Goal: Obtain resource: Download file/media

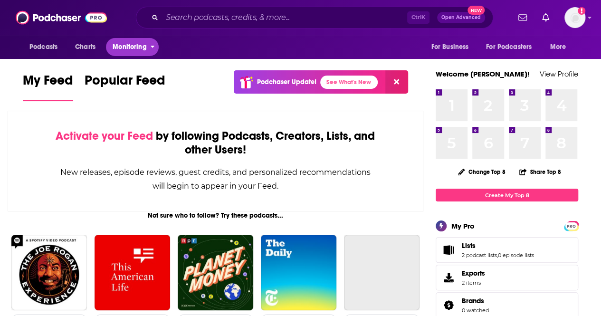
click at [143, 50] on span "Monitoring" at bounding box center [130, 46] width 34 height 13
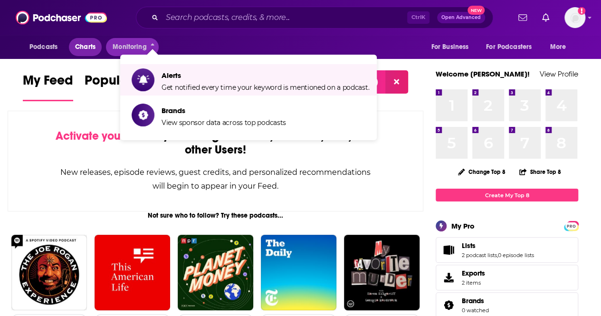
click at [80, 48] on span "Charts" at bounding box center [85, 46] width 20 height 13
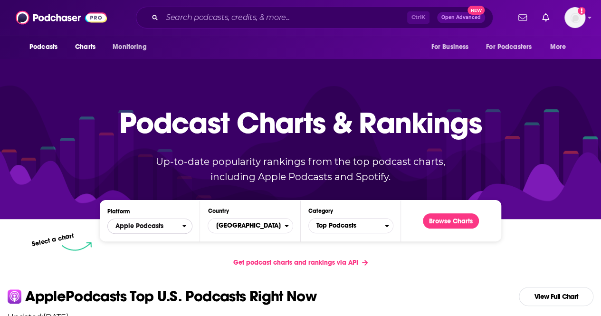
click at [170, 227] on span "Apple Podcasts" at bounding box center [145, 226] width 74 height 16
click at [272, 232] on span "United States" at bounding box center [246, 226] width 76 height 16
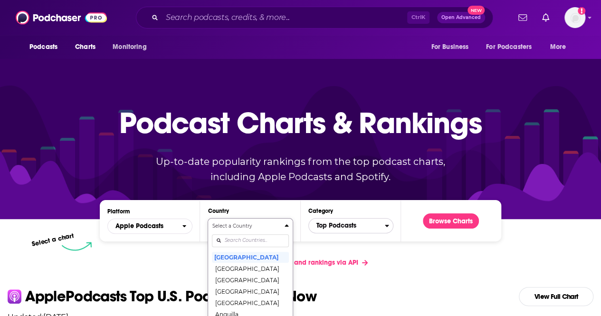
click at [330, 225] on span "Top Podcasts" at bounding box center [347, 226] width 76 height 16
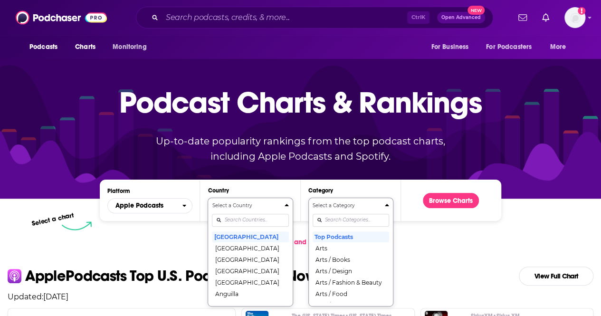
click at [343, 242] on button "Select a Category Top Podcasts Arts Arts / Books Arts / Design Arts / Fashion &…" at bounding box center [351, 252] width 85 height 109
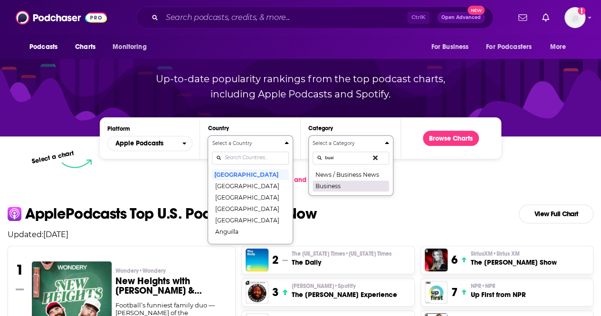
type input "busi"
click at [356, 185] on button "Business" at bounding box center [351, 185] width 77 height 11
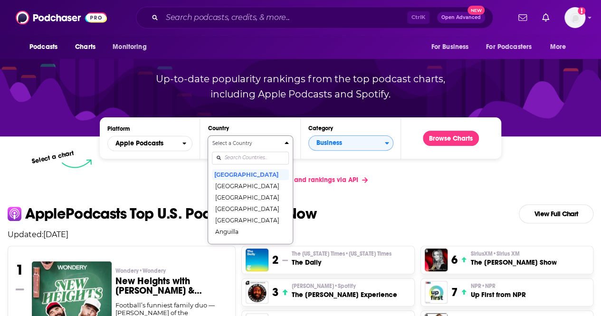
click at [451, 180] on div "Get podcast charts and rankings via API" at bounding box center [300, 179] width 601 height 23
click at [273, 178] on button "United States" at bounding box center [250, 174] width 77 height 11
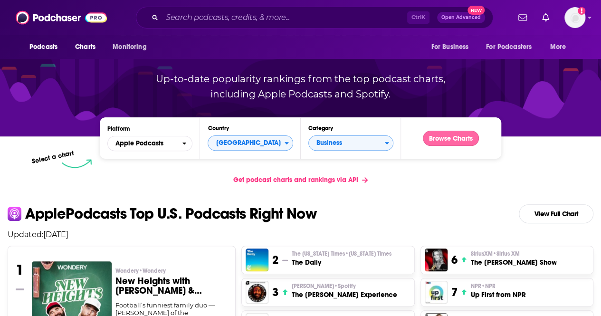
click at [455, 140] on button "Browse Charts" at bounding box center [451, 138] width 56 height 15
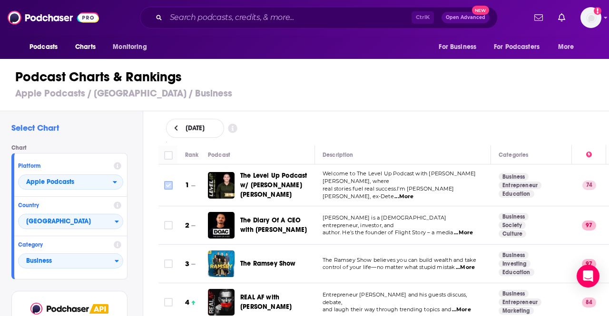
click at [171, 184] on input "Toggle select row" at bounding box center [168, 185] width 9 height 9
checkbox input "true"
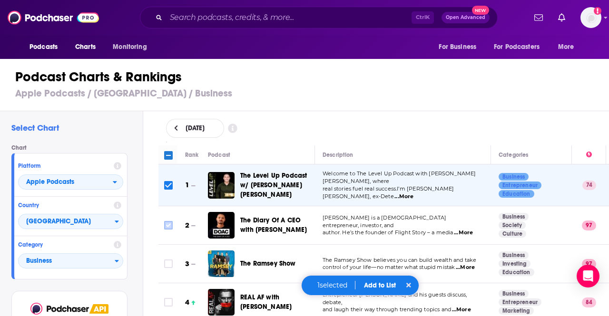
click at [170, 221] on input "Toggle select row" at bounding box center [168, 225] width 9 height 9
checkbox input "true"
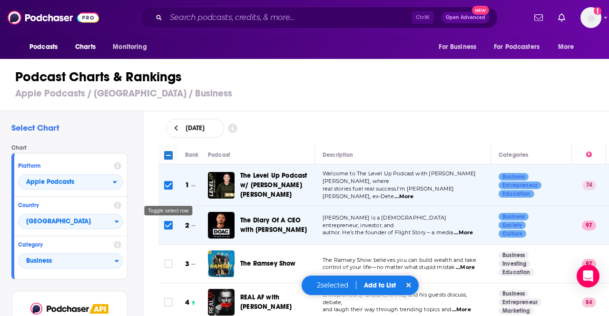
scroll to position [28, 0]
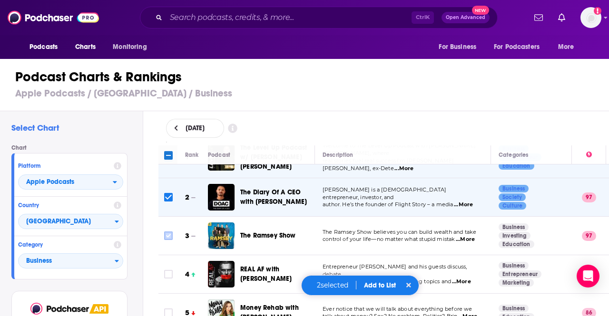
click at [170, 232] on input "Toggle select row" at bounding box center [168, 236] width 9 height 9
checkbox input "true"
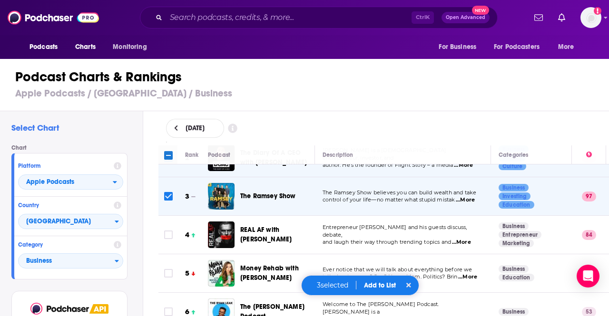
scroll to position [68, 0]
click at [167, 233] on input "Toggle select row" at bounding box center [168, 234] width 9 height 9
checkbox input "true"
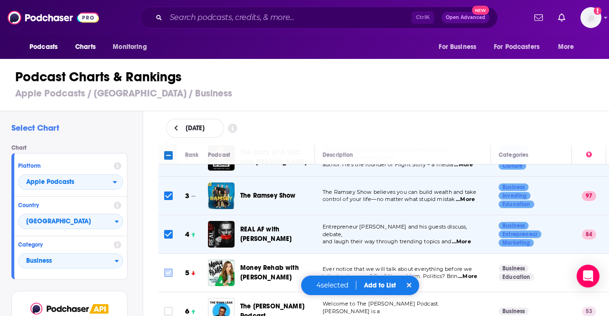
click at [164, 269] on input "Toggle select row" at bounding box center [168, 273] width 9 height 9
checkbox input "true"
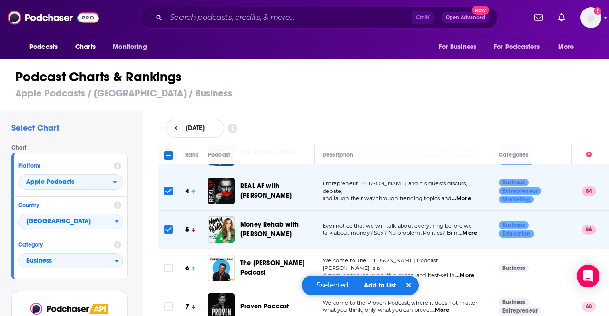
scroll to position [112, 0]
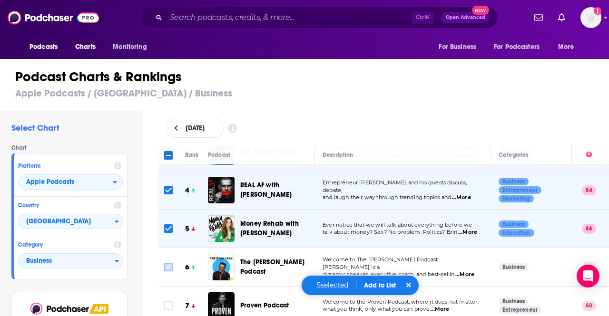
click at [167, 266] on input "Toggle select row" at bounding box center [168, 267] width 9 height 9
checkbox input "true"
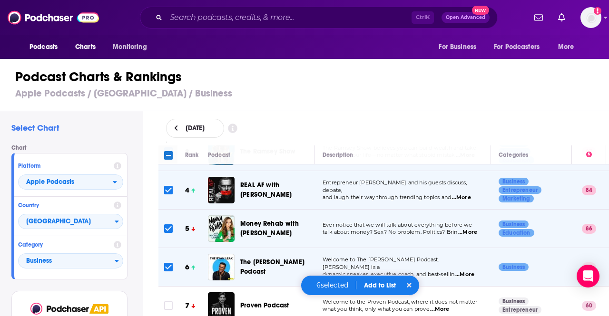
scroll to position [145, 0]
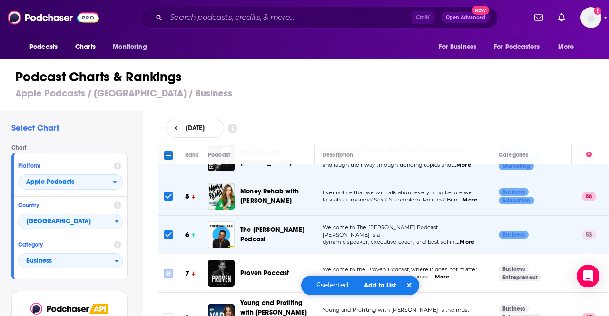
click at [169, 269] on input "Toggle select row" at bounding box center [168, 273] width 9 height 9
checkbox input "true"
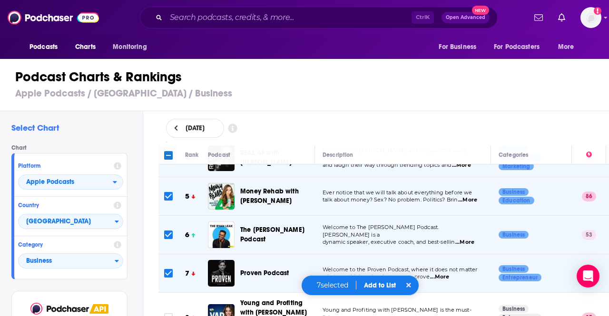
scroll to position [193, 0]
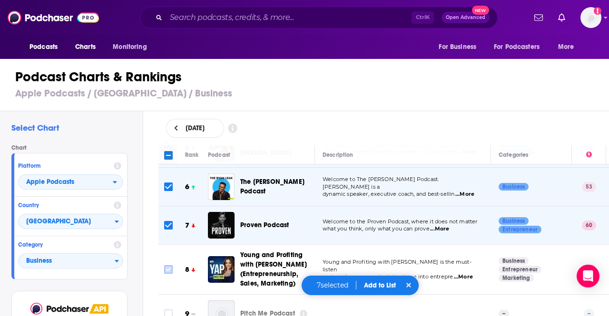
click at [168, 267] on input "Toggle select row" at bounding box center [168, 269] width 9 height 9
checkbox input "true"
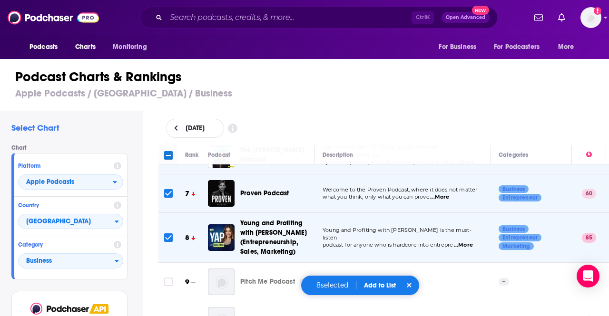
scroll to position [225, 0]
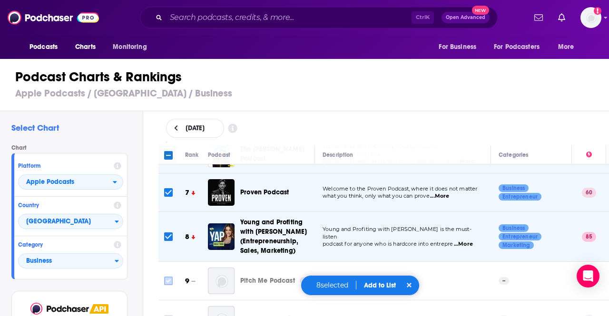
click at [168, 279] on input "Toggle select row" at bounding box center [168, 281] width 9 height 9
checkbox input "true"
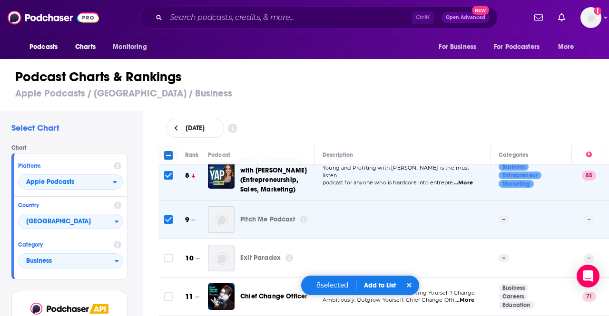
scroll to position [287, 0]
click at [170, 253] on input "Toggle select row" at bounding box center [168, 257] width 9 height 9
checkbox input "true"
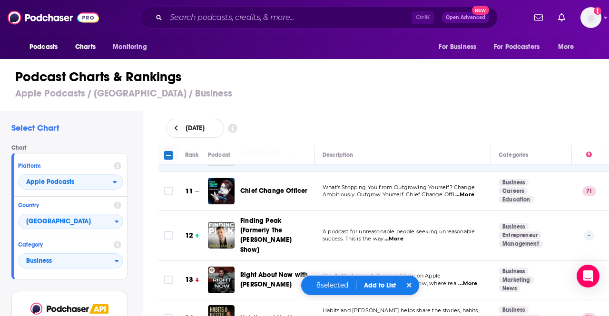
scroll to position [398, 0]
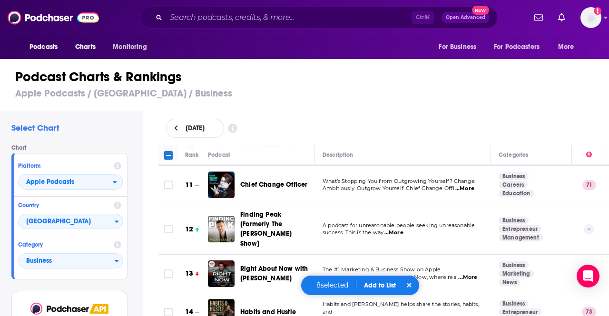
click at [168, 181] on input "Toggle select row" at bounding box center [168, 185] width 9 height 9
checkbox input "true"
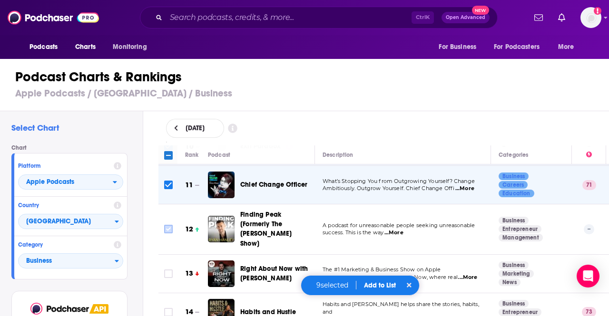
click at [165, 225] on input "Toggle select row" at bounding box center [168, 229] width 9 height 9
checkbox input "true"
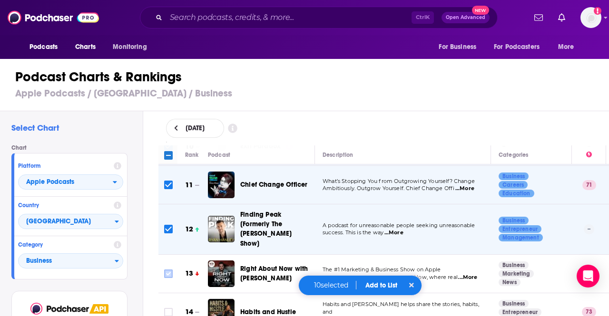
click at [169, 270] on input "Toggle select row" at bounding box center [168, 274] width 9 height 9
checkbox input "true"
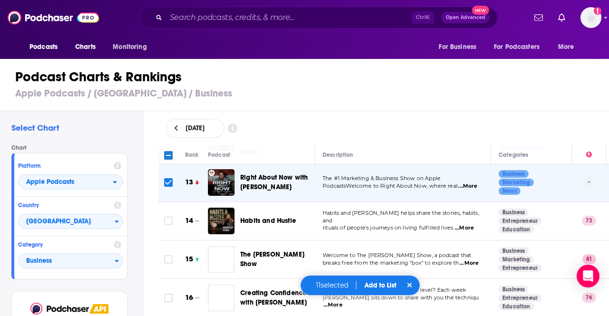
scroll to position [494, 0]
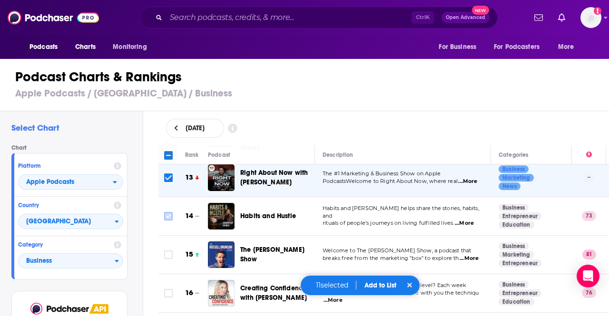
click at [167, 212] on input "Toggle select row" at bounding box center [168, 216] width 9 height 9
checkbox input "true"
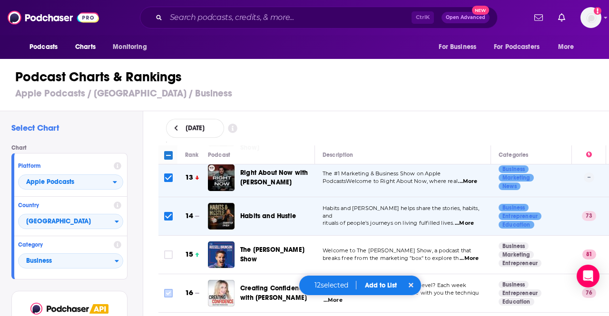
click at [168, 251] on input "Toggle select row" at bounding box center [168, 255] width 9 height 9
checkbox input "true"
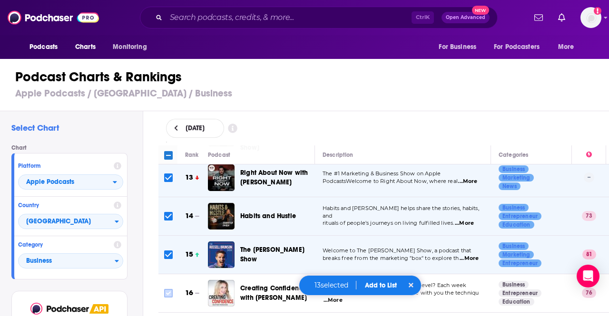
click at [170, 289] on input "Toggle select row" at bounding box center [168, 293] width 9 height 9
checkbox input "true"
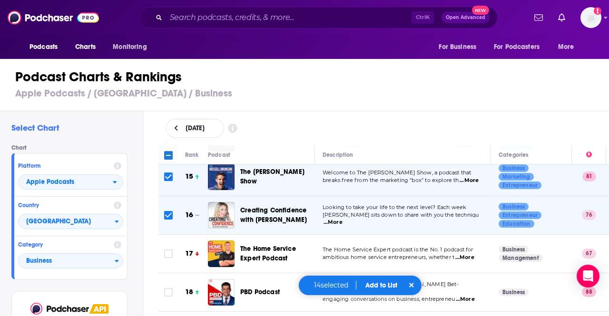
scroll to position [575, 0]
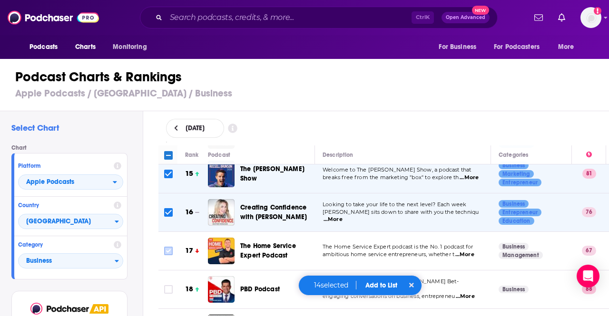
click at [169, 247] on input "Toggle select row" at bounding box center [168, 251] width 9 height 9
checkbox input "true"
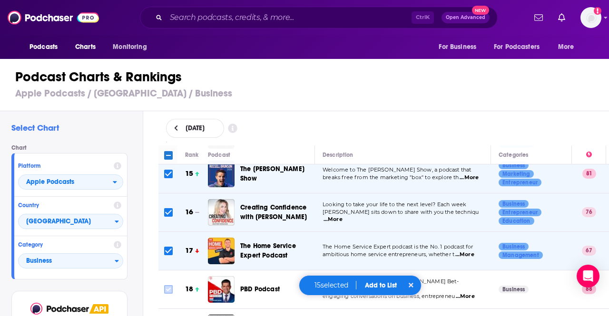
click at [167, 285] on input "Toggle select row" at bounding box center [168, 289] width 9 height 9
checkbox input "true"
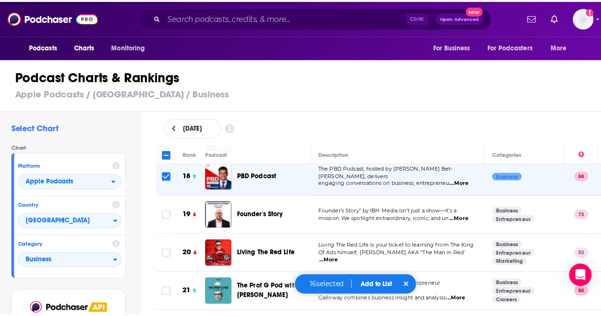
scroll to position [689, 0]
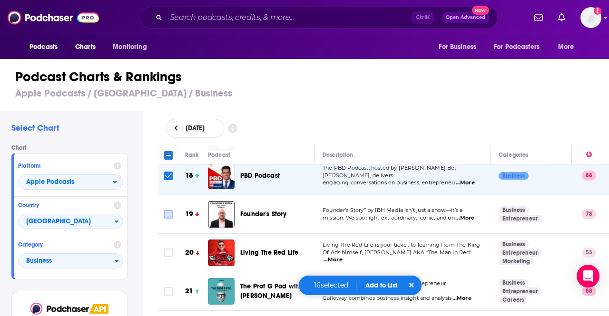
click at [170, 210] on input "Toggle select row" at bounding box center [168, 214] width 9 height 9
checkbox input "true"
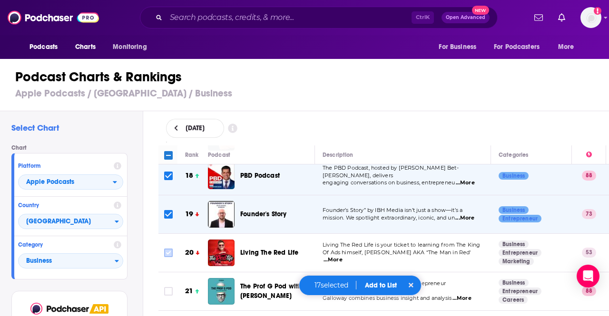
click at [171, 249] on input "Toggle select row" at bounding box center [168, 253] width 9 height 9
checkbox input "true"
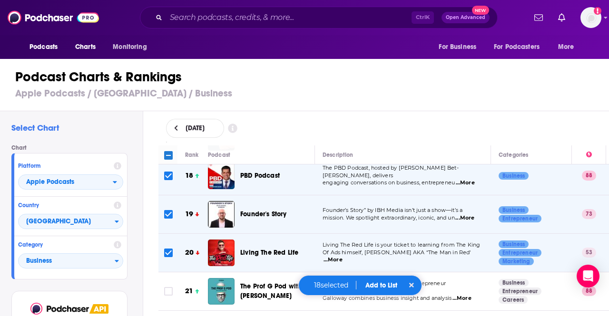
click at [387, 288] on button "Add to List" at bounding box center [381, 285] width 47 height 8
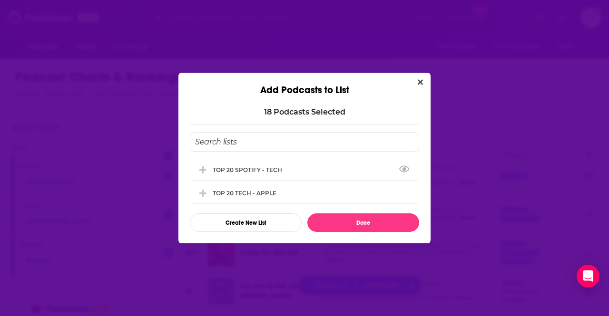
click at [283, 146] on input "Add Podcast To List" at bounding box center [304, 141] width 229 height 19
type input "TOP 20 Apple Business"
click at [231, 216] on button "Create New List" at bounding box center [246, 222] width 112 height 19
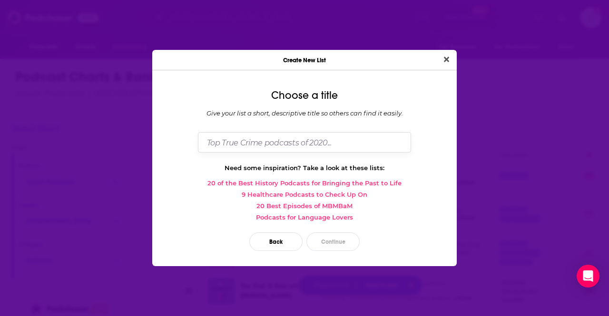
click at [276, 147] on input "Dialog" at bounding box center [304, 142] width 213 height 20
type input "TOP 20 APPLE BUSINESS"
click at [338, 240] on button "Continue" at bounding box center [332, 241] width 53 height 19
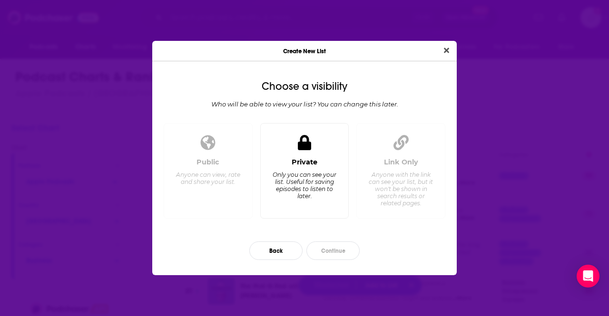
click at [314, 170] on div "Private Only you can see your list. Useful for saving episodes to listen to lat…" at bounding box center [304, 184] width 73 height 53
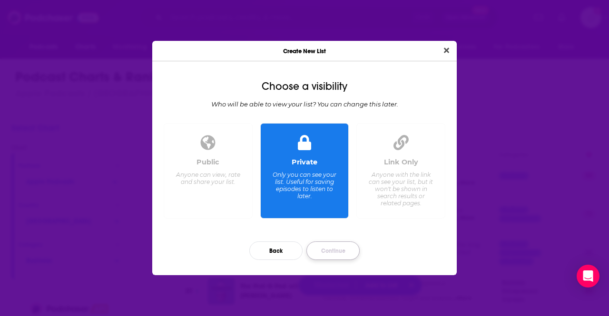
click at [358, 247] on button "Continue" at bounding box center [332, 251] width 53 height 19
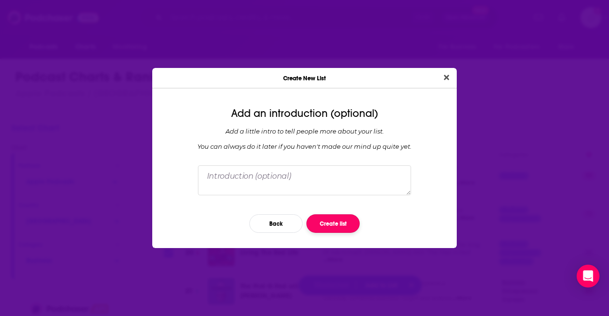
click at [339, 221] on button "Create list" at bounding box center [332, 223] width 53 height 19
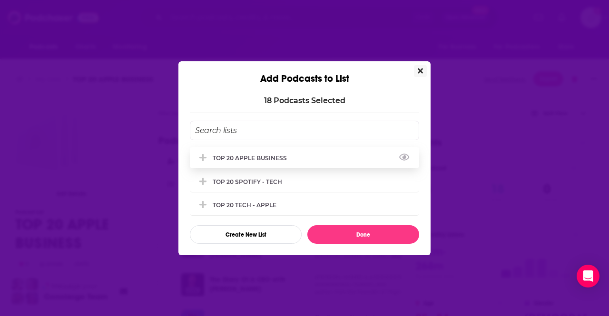
click at [262, 158] on div "TOP 20 APPLE BUSINESS" at bounding box center [253, 158] width 80 height 7
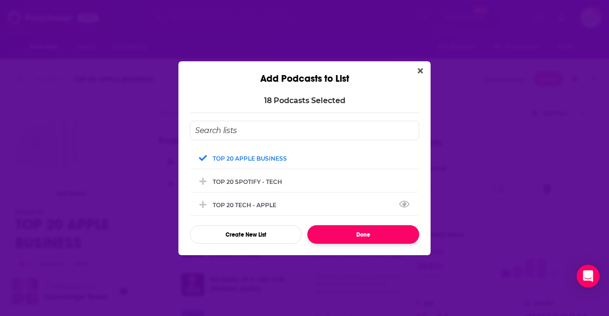
click at [368, 233] on button "Done" at bounding box center [363, 234] width 112 height 19
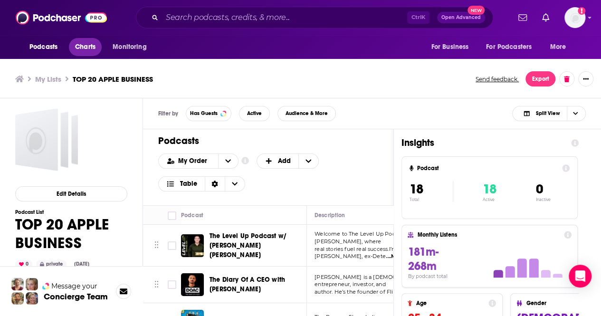
click at [79, 50] on span "Charts" at bounding box center [85, 46] width 20 height 13
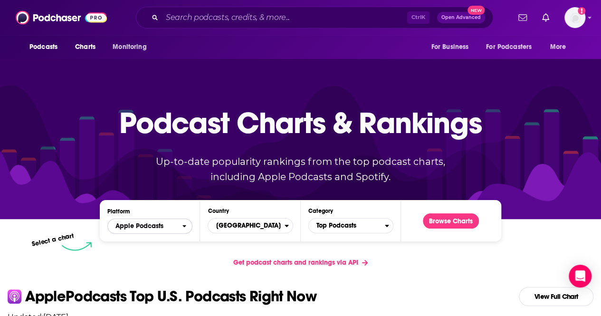
click at [171, 225] on span "Apple Podcasts" at bounding box center [145, 226] width 74 height 16
click at [135, 259] on div "Spotify" at bounding box center [149, 255] width 77 height 11
click at [373, 222] on span "Top Podcasts" at bounding box center [347, 226] width 76 height 16
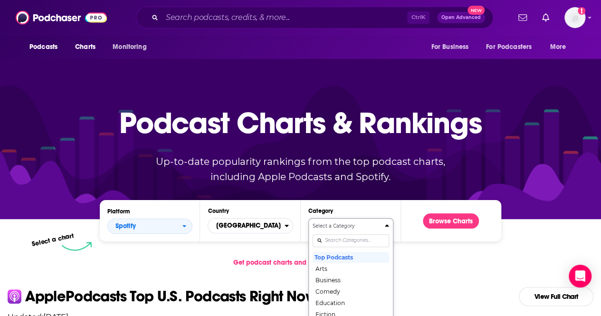
click at [338, 240] on div "Select a Category Top Podcasts Arts Business Comedy Education Fiction Health & …" at bounding box center [351, 272] width 77 height 100
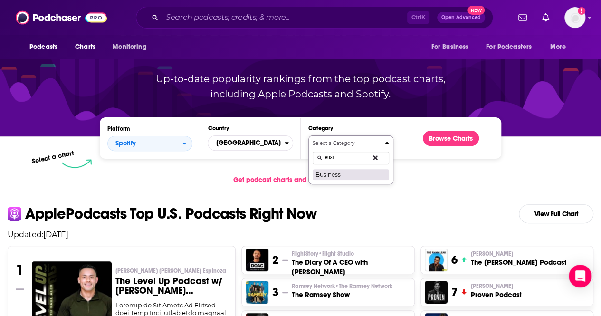
type input "BUSI"
click at [349, 180] on button "Business" at bounding box center [351, 174] width 77 height 11
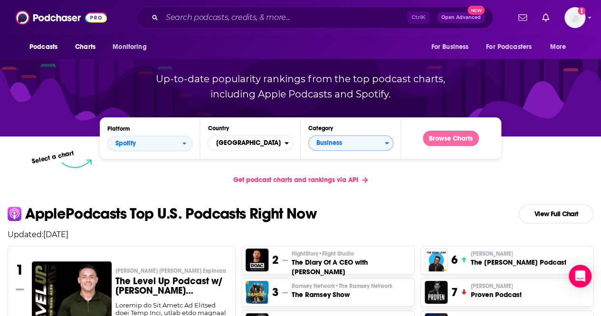
click at [458, 141] on button "Browse Charts" at bounding box center [451, 138] width 56 height 15
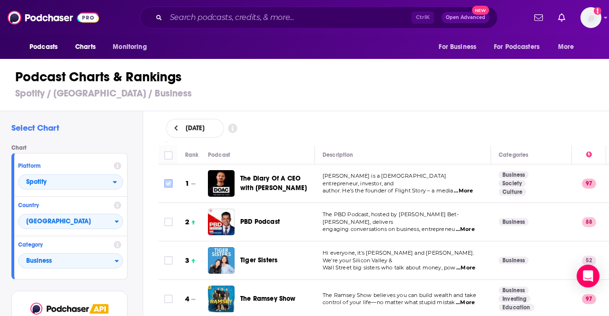
click at [167, 185] on input "Toggle select row" at bounding box center [168, 183] width 9 height 9
checkbox input "true"
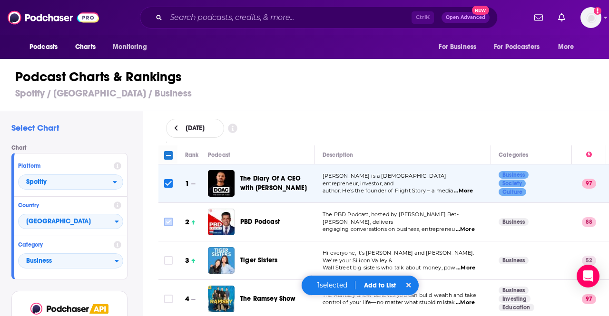
click at [168, 221] on input "Toggle select row" at bounding box center [168, 222] width 9 height 9
checkbox input "true"
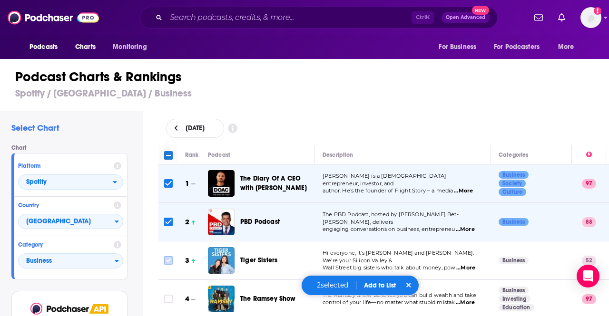
click at [170, 257] on input "Toggle select row" at bounding box center [168, 260] width 9 height 9
checkbox input "true"
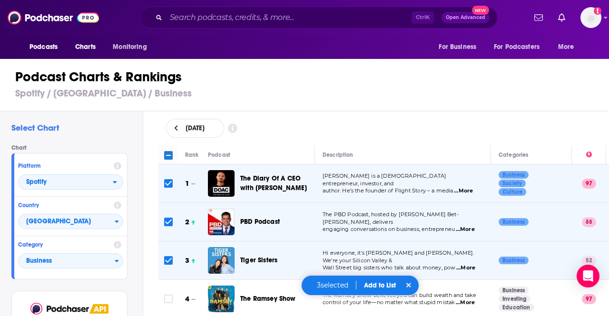
scroll to position [93, 0]
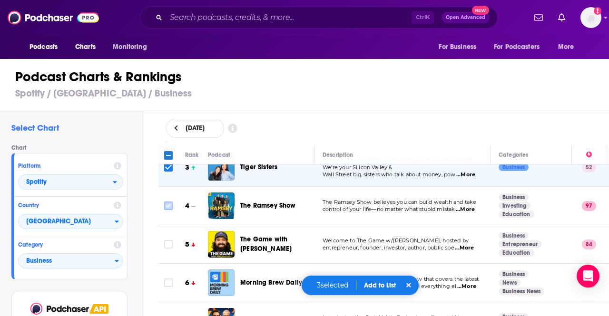
click at [173, 206] on icon "Toggle select row" at bounding box center [168, 205] width 11 height 11
click at [167, 244] on input "Toggle select row" at bounding box center [168, 244] width 9 height 9
checkbox input "true"
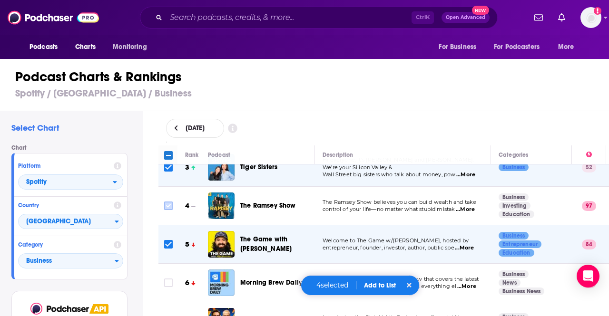
click at [167, 202] on input "Toggle select row" at bounding box center [168, 206] width 9 height 9
checkbox input "true"
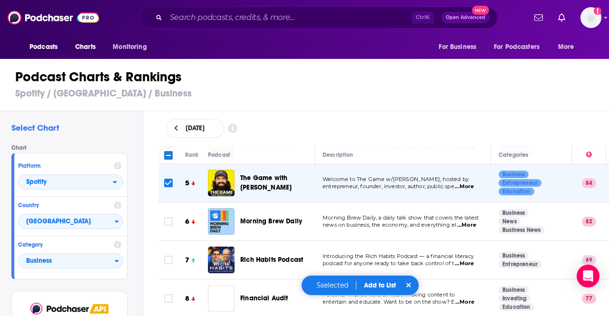
scroll to position [155, 0]
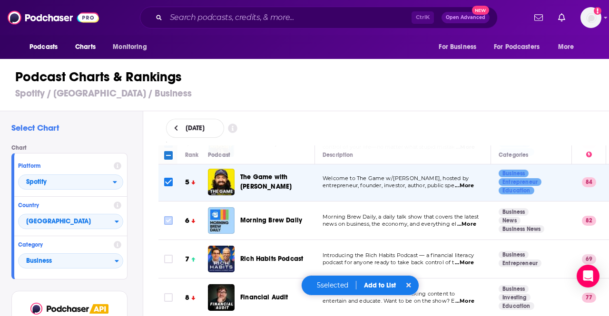
click at [169, 219] on input "Toggle select row" at bounding box center [168, 220] width 9 height 9
checkbox input "true"
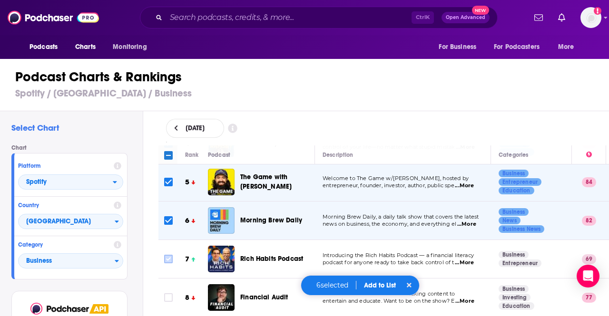
click at [165, 257] on input "Toggle select row" at bounding box center [168, 259] width 9 height 9
checkbox input "true"
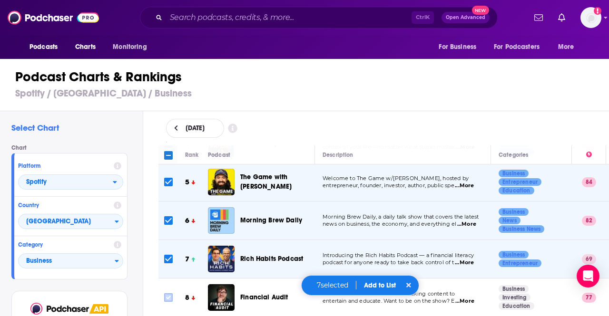
click at [166, 292] on icon "Toggle select row" at bounding box center [168, 297] width 11 height 11
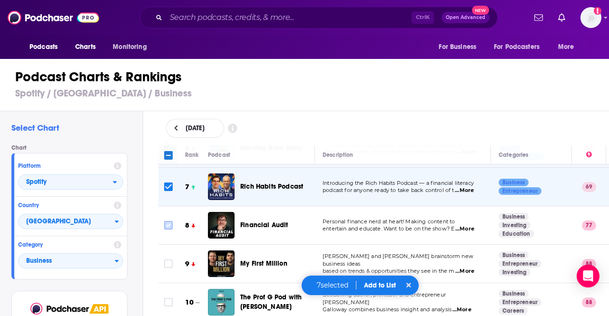
scroll to position [227, 0]
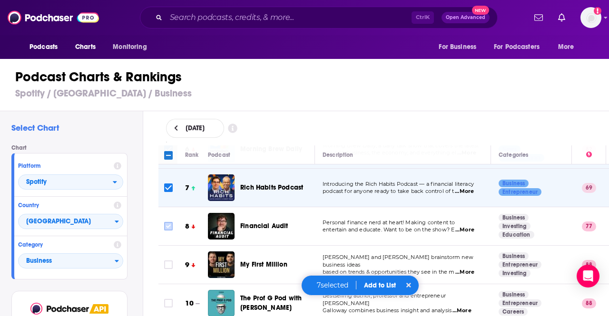
click at [170, 227] on input "Toggle select row" at bounding box center [168, 226] width 9 height 9
checkbox input "true"
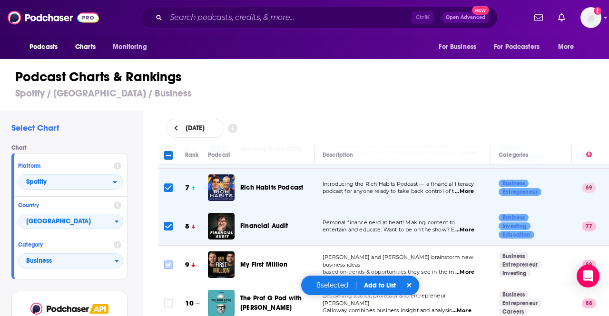
click at [165, 262] on input "Toggle select row" at bounding box center [168, 265] width 9 height 9
checkbox input "true"
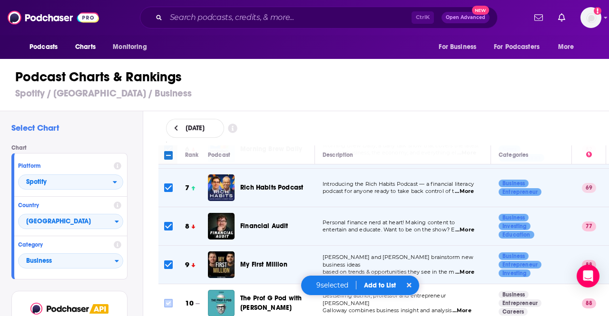
click at [166, 305] on input "Toggle select row" at bounding box center [168, 303] width 9 height 9
checkbox input "true"
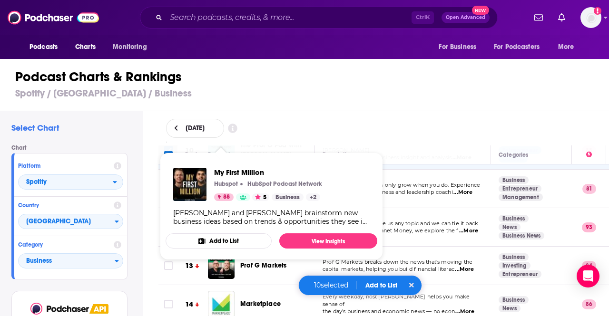
scroll to position [382, 0]
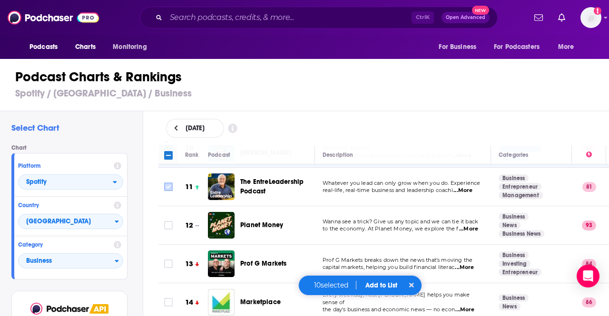
click at [167, 186] on input "Toggle select row" at bounding box center [168, 187] width 9 height 9
checkbox input "true"
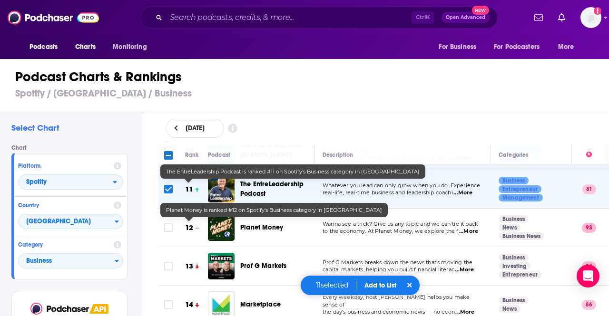
scroll to position [381, 0]
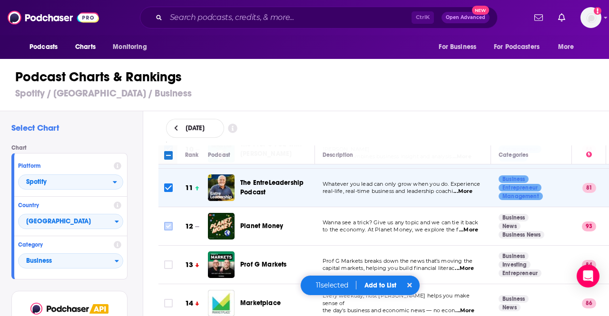
click at [165, 225] on input "Toggle select row" at bounding box center [168, 226] width 9 height 9
checkbox input "true"
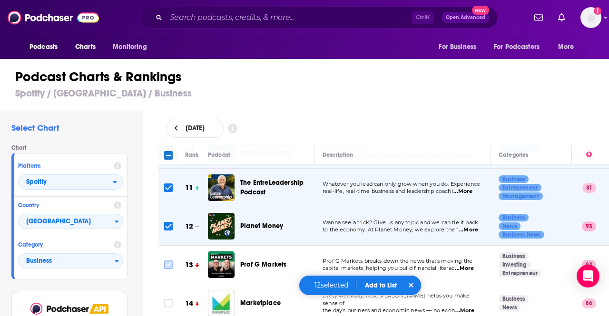
click at [168, 261] on input "Toggle select row" at bounding box center [168, 265] width 9 height 9
checkbox input "true"
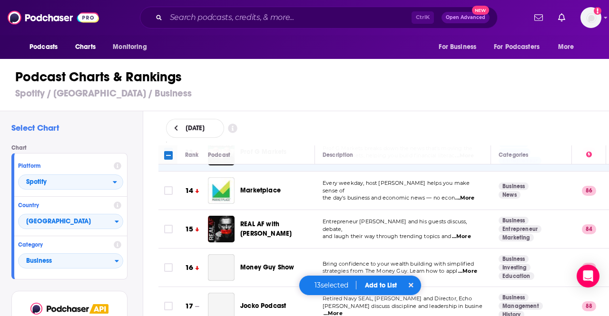
scroll to position [500, 0]
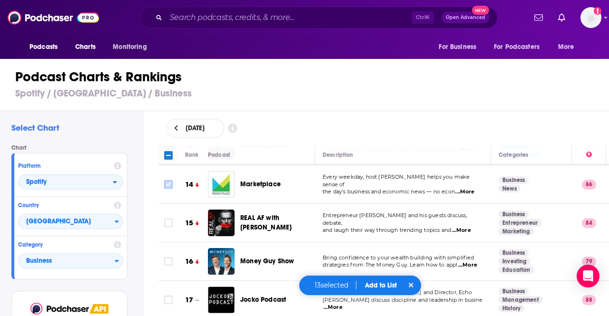
click at [169, 181] on input "Toggle select row" at bounding box center [168, 184] width 9 height 9
checkbox input "true"
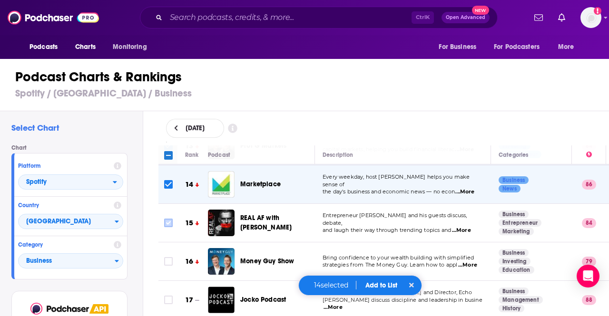
click at [171, 224] on input "Toggle select row" at bounding box center [168, 223] width 9 height 9
checkbox input "true"
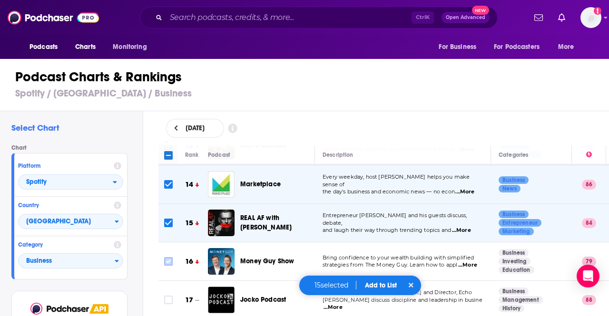
click at [166, 261] on input "Toggle select row" at bounding box center [168, 261] width 9 height 9
checkbox input "true"
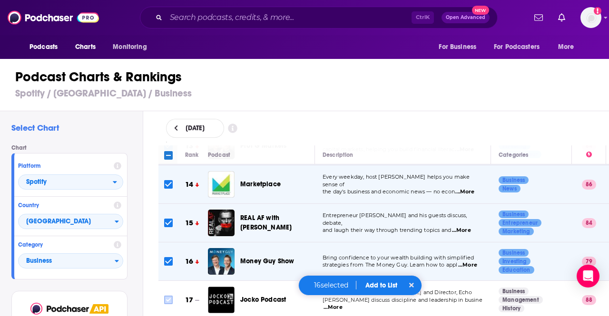
click at [171, 297] on input "Toggle select row" at bounding box center [168, 300] width 9 height 9
checkbox input "true"
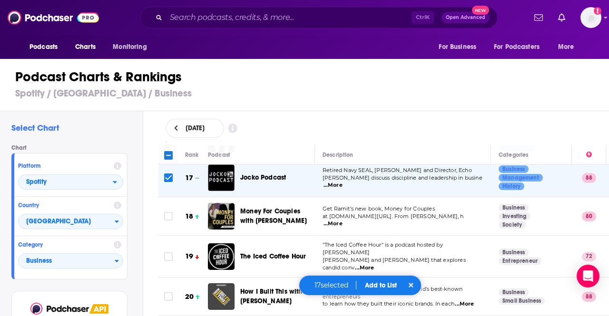
scroll to position [622, 0]
click at [170, 212] on input "Toggle select row" at bounding box center [168, 216] width 9 height 9
checkbox input "true"
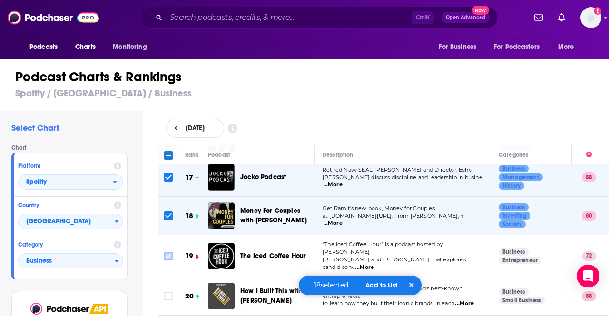
click at [167, 252] on input "Toggle select row" at bounding box center [168, 256] width 9 height 9
checkbox input "true"
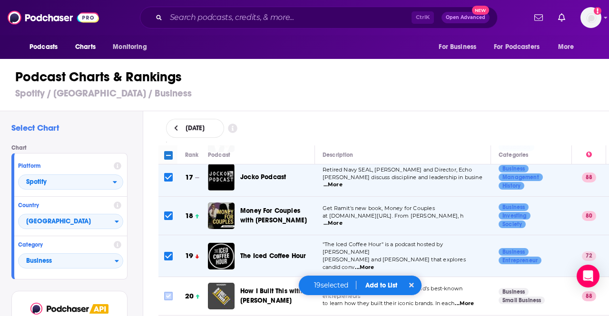
click at [166, 292] on input "Toggle select row" at bounding box center [168, 296] width 9 height 9
checkbox input "true"
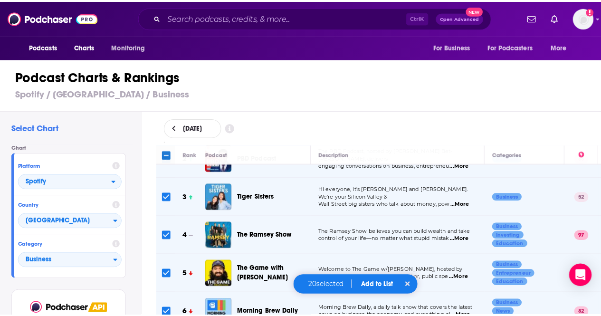
scroll to position [0, 0]
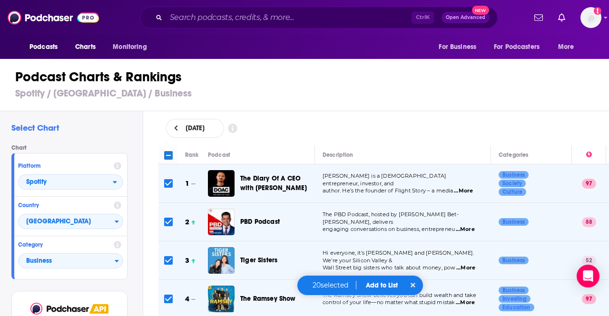
click at [388, 283] on button "Add to List" at bounding box center [381, 285] width 47 height 8
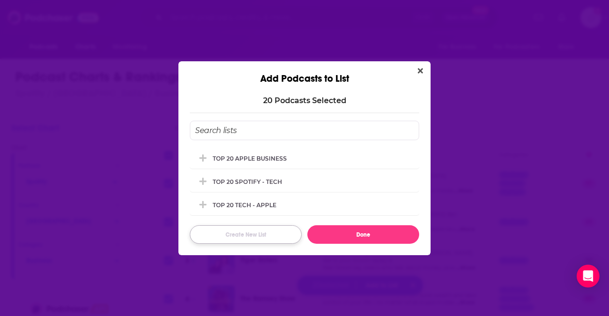
click at [227, 236] on button "Create New List" at bounding box center [246, 234] width 112 height 19
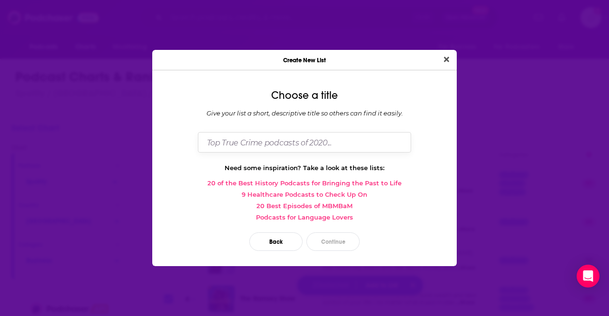
click at [354, 151] on input "Dialog" at bounding box center [304, 142] width 213 height 20
type input "t"
type input "R"
type input "TOP 20 SPOTIFY BUSINESS"
click at [335, 243] on button "Continue" at bounding box center [332, 241] width 53 height 19
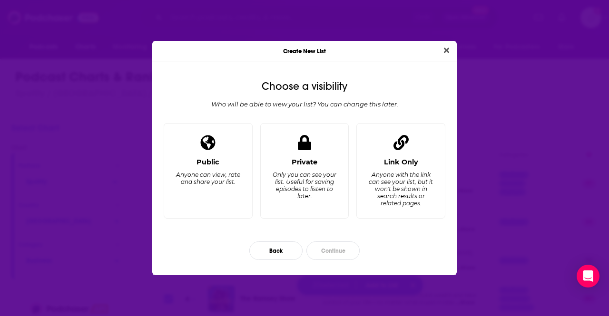
click at [312, 185] on div "Only you can see your list. Useful for saving episodes to listen to later." at bounding box center [303, 185] width 65 height 29
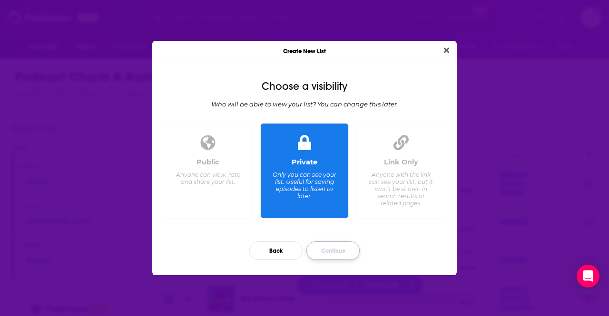
click at [334, 254] on button "Continue" at bounding box center [332, 251] width 53 height 19
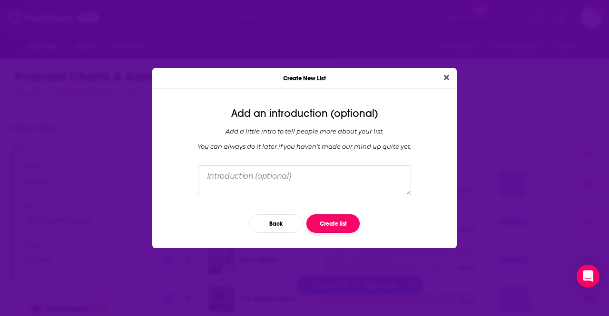
click at [346, 222] on button "Create list" at bounding box center [332, 223] width 53 height 19
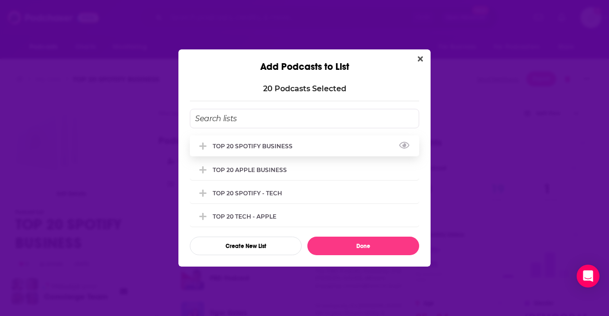
click at [290, 149] on div "TOP 20 SPOTIFY BUSINESS" at bounding box center [304, 145] width 229 height 21
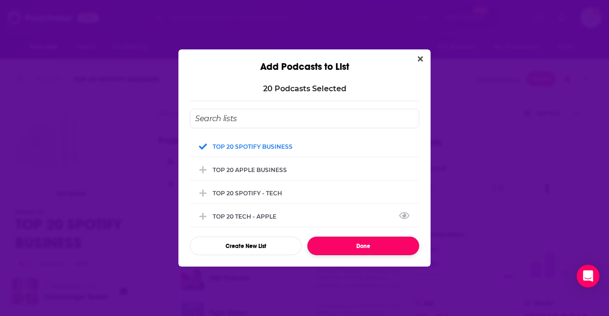
click at [354, 247] on button "Done" at bounding box center [363, 246] width 112 height 19
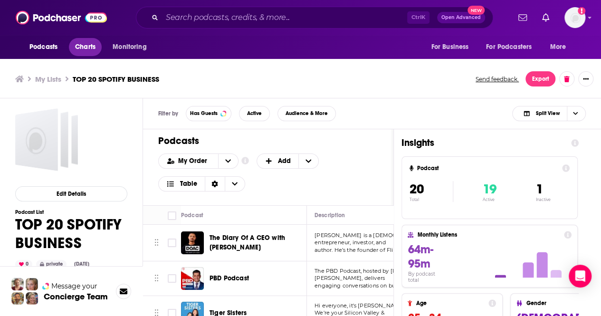
click at [93, 48] on span "Charts" at bounding box center [85, 46] width 20 height 13
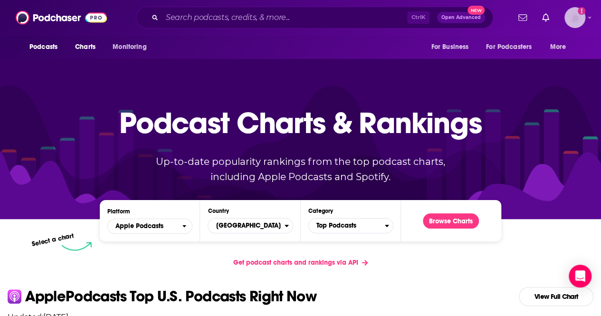
click at [583, 16] on img "Logged in as YiyanWang" at bounding box center [575, 17] width 21 height 21
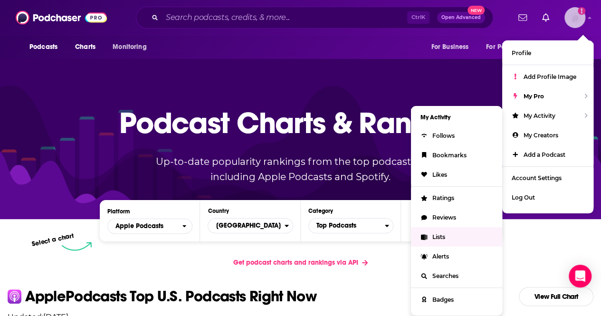
click at [468, 229] on link "Lists" at bounding box center [456, 236] width 91 height 19
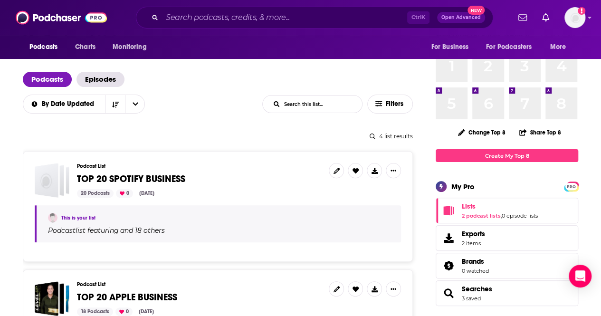
scroll to position [54, 0]
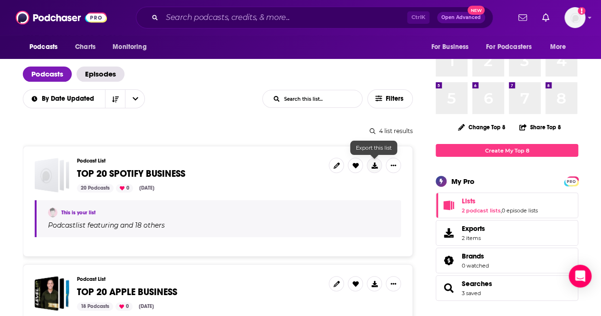
click at [377, 165] on button at bounding box center [374, 165] width 15 height 15
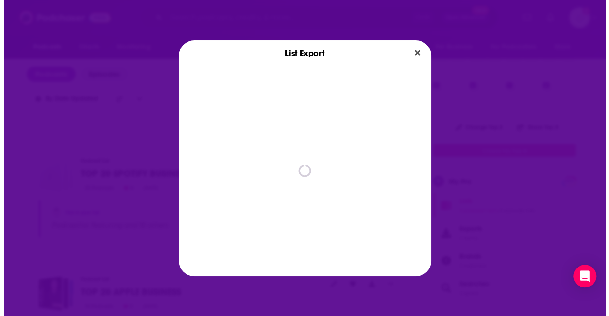
scroll to position [0, 0]
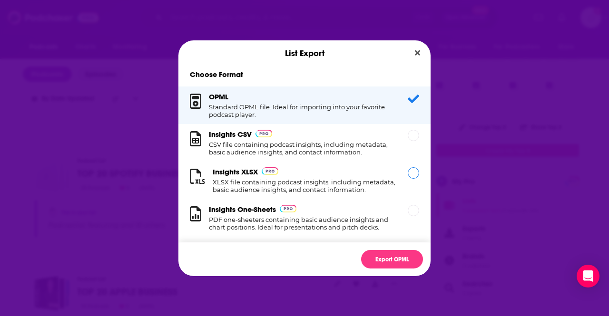
click at [340, 174] on div "Insights XLSX XLSX file containing podcast insights, including metadata, basic …" at bounding box center [305, 180] width 184 height 26
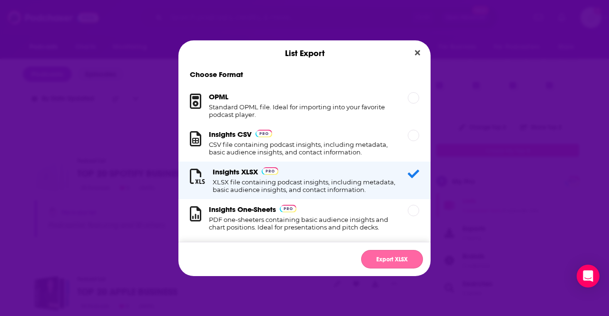
click at [395, 259] on button "Export XLSX" at bounding box center [392, 259] width 62 height 19
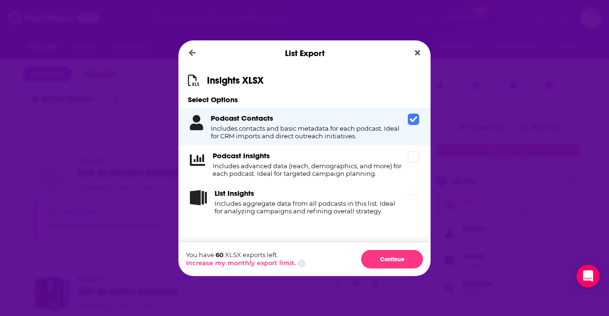
click at [322, 218] on div "List Insights Includes aggregate data from all podcasts in this list. Ideal for…" at bounding box center [304, 202] width 252 height 38
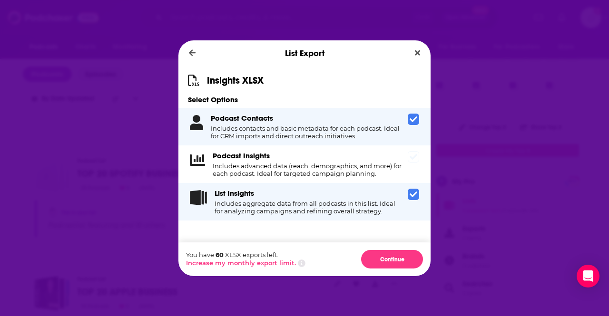
click at [307, 154] on div "Podcast Insights Includes advanced data (reach, demographics, and more) for eac…" at bounding box center [308, 164] width 191 height 26
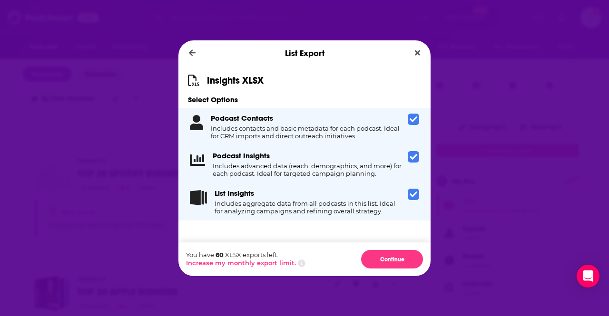
click at [332, 213] on h4 "Includes aggregate data from all podcasts in this list. Ideal for analyzing cam…" at bounding box center [308, 207] width 189 height 15
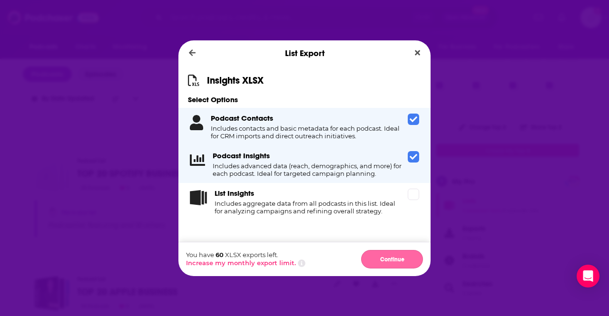
click at [401, 254] on button "Continue" at bounding box center [392, 259] width 62 height 19
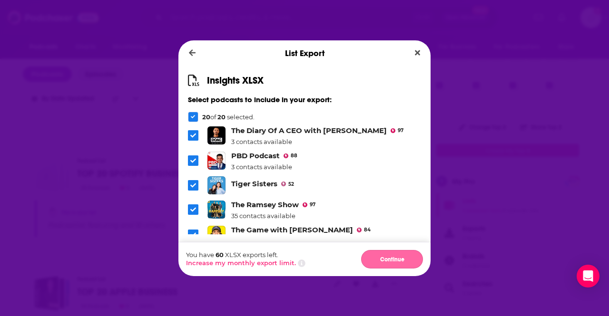
click at [403, 256] on button "Continue" at bounding box center [392, 259] width 62 height 19
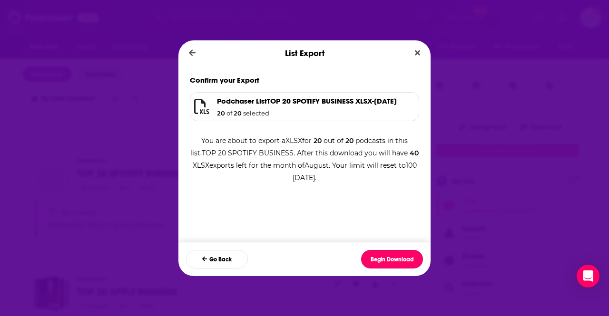
click at [403, 256] on button "Begin Download" at bounding box center [392, 259] width 62 height 19
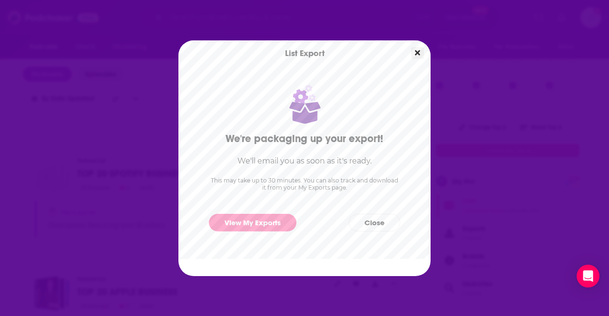
click at [416, 54] on icon "Close" at bounding box center [417, 52] width 5 height 5
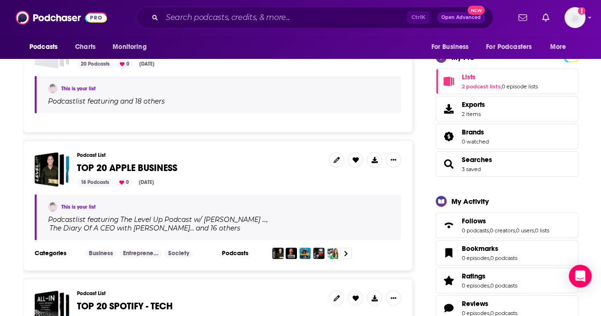
scroll to position [205, 0]
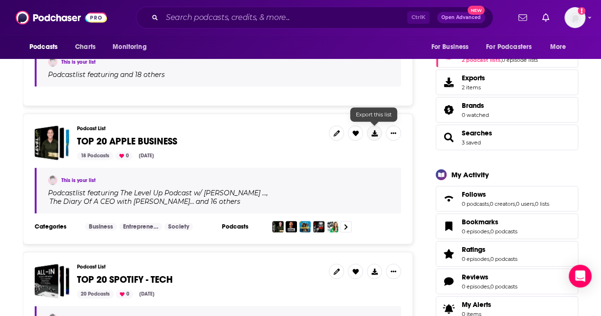
click at [373, 131] on icon at bounding box center [375, 133] width 6 height 6
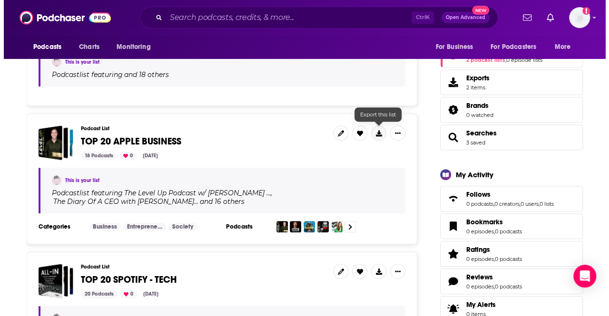
scroll to position [0, 0]
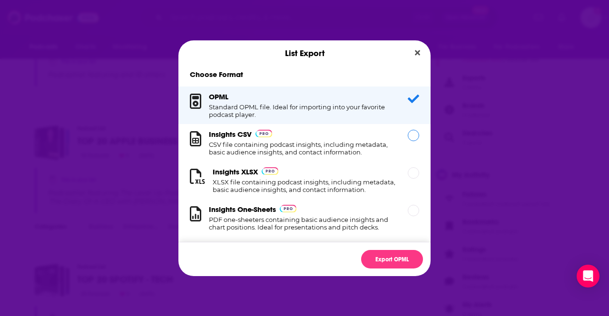
click at [357, 144] on h1 "CSV file containing podcast insights, including metadata, basic audience insigh…" at bounding box center [302, 148] width 187 height 15
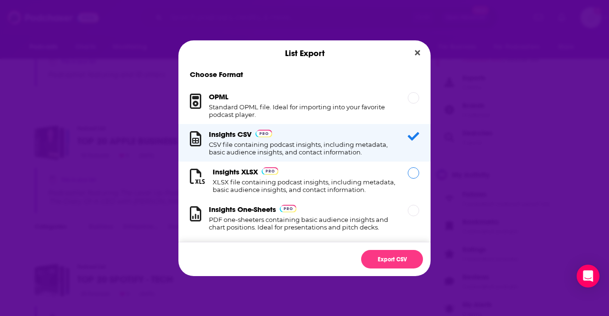
click at [364, 184] on h1 "XLSX file containing podcast insights, including metadata, basic audience insig…" at bounding box center [305, 185] width 184 height 15
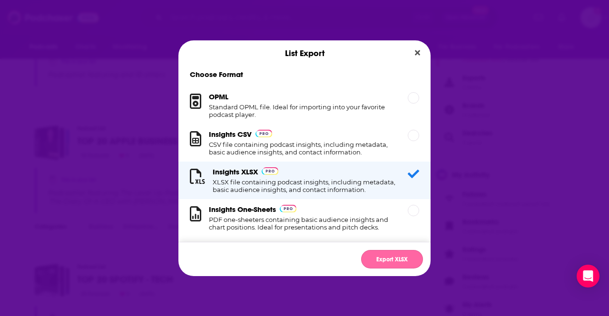
click at [386, 260] on button "Export XLSX" at bounding box center [392, 259] width 62 height 19
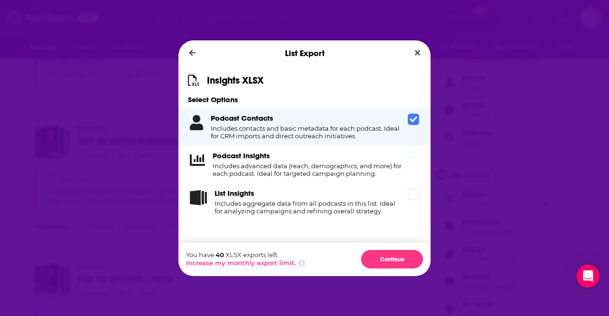
click at [378, 164] on h4 "Includes advanced data (reach, demographics, and more) for each podcast. Ideal …" at bounding box center [308, 169] width 191 height 15
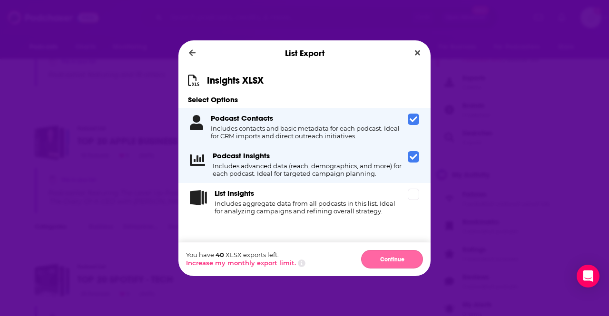
click at [411, 259] on button "Continue" at bounding box center [392, 259] width 62 height 19
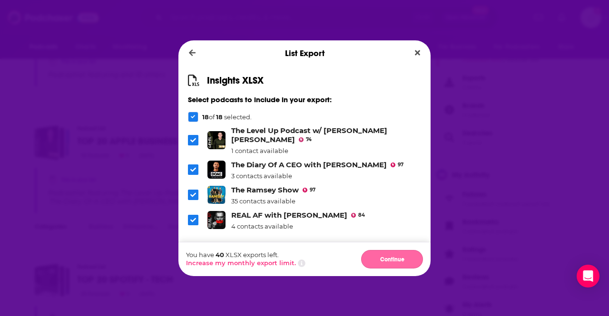
click at [407, 261] on button "Continue" at bounding box center [392, 259] width 62 height 19
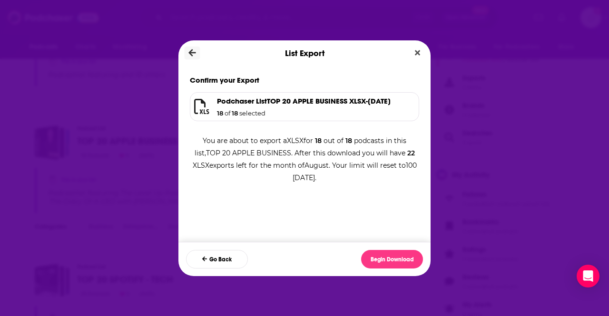
click at [192, 56] on icon "Dialog" at bounding box center [192, 52] width 7 height 7
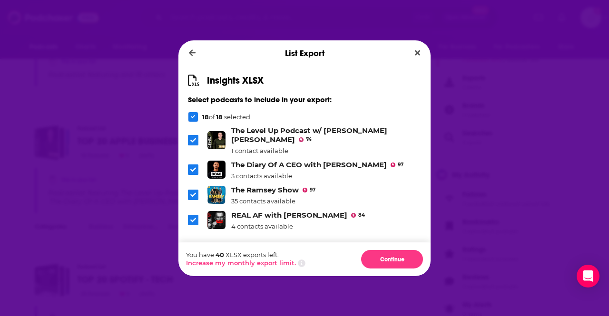
click at [410, 54] on div "List Export" at bounding box center [304, 53] width 252 height 26
click at [417, 53] on icon "Close" at bounding box center [417, 52] width 5 height 5
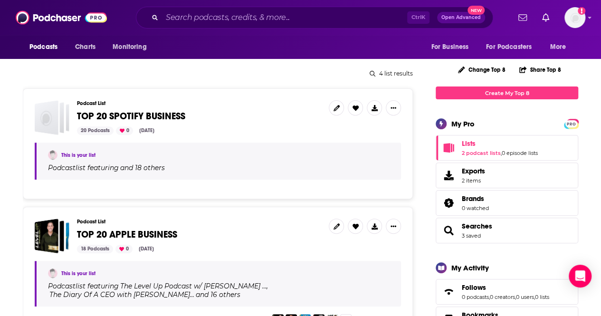
scroll to position [111, 0]
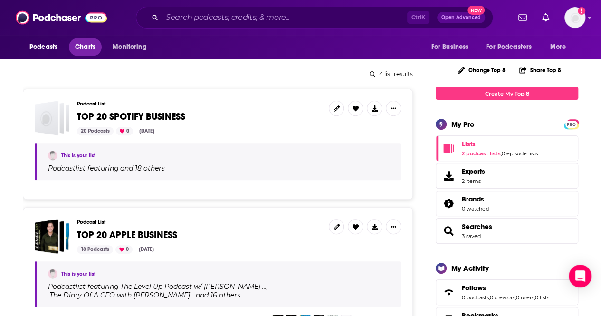
click at [89, 45] on span "Charts" at bounding box center [85, 46] width 20 height 13
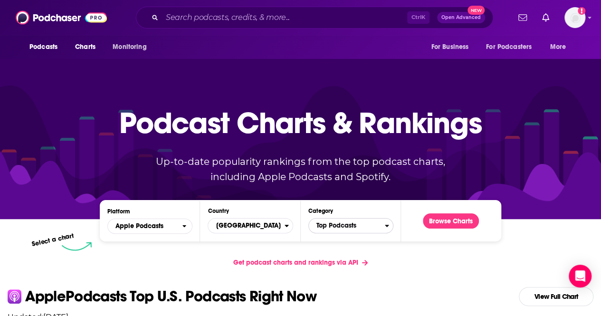
click at [367, 228] on span "Top Podcasts" at bounding box center [347, 226] width 76 height 16
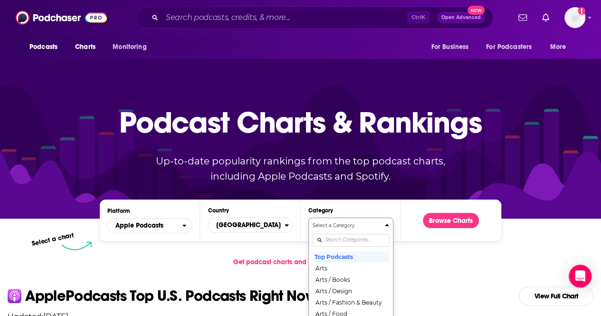
click at [370, 240] on div "Select a Category Top Podcasts Arts Arts / Books Arts / Design Arts / Fashion &…" at bounding box center [351, 272] width 77 height 100
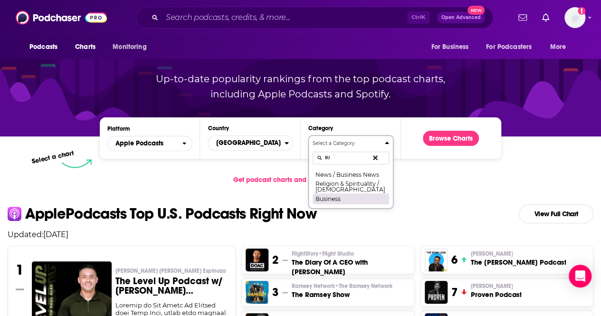
type input "BU"
click at [348, 196] on button "Business" at bounding box center [351, 198] width 77 height 11
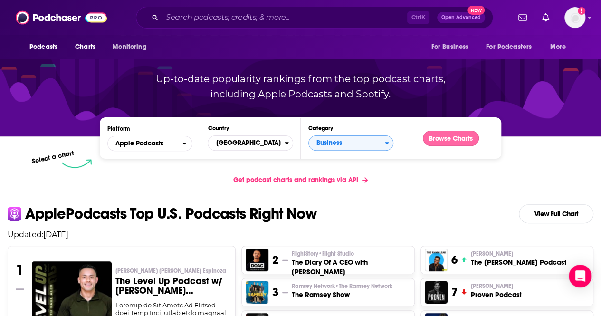
click at [468, 133] on button "Browse Charts" at bounding box center [451, 138] width 56 height 15
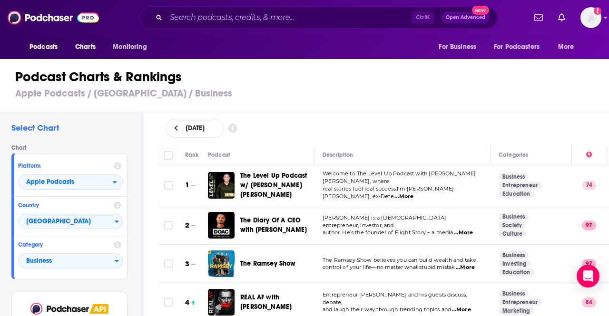
click at [170, 183] on input "Toggle select row" at bounding box center [168, 185] width 9 height 9
checkbox input "true"
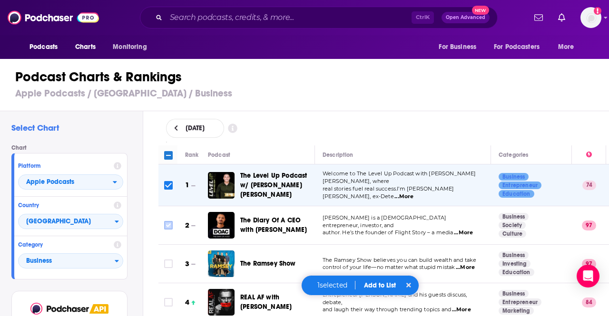
click at [168, 221] on input "Toggle select row" at bounding box center [168, 225] width 9 height 9
checkbox input "true"
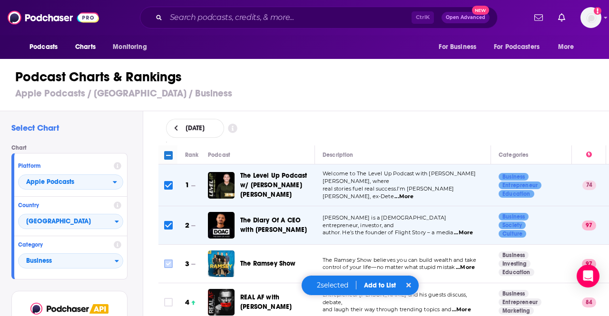
click at [168, 261] on input "Toggle select row" at bounding box center [168, 264] width 9 height 9
checkbox input "true"
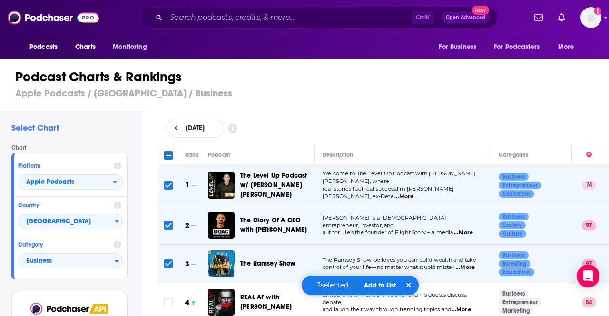
scroll to position [86, 0]
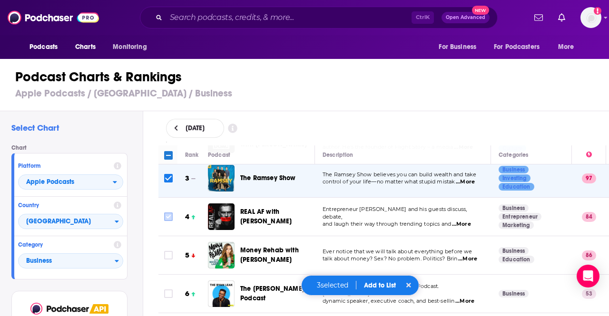
click at [169, 213] on input "Toggle select row" at bounding box center [168, 217] width 9 height 9
checkbox input "true"
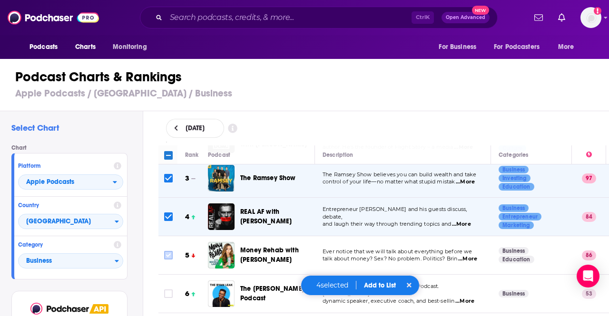
click at [169, 256] on icon "Toggle select row" at bounding box center [168, 255] width 11 height 11
click at [171, 291] on input "Toggle select row" at bounding box center [168, 294] width 9 height 9
checkbox input "true"
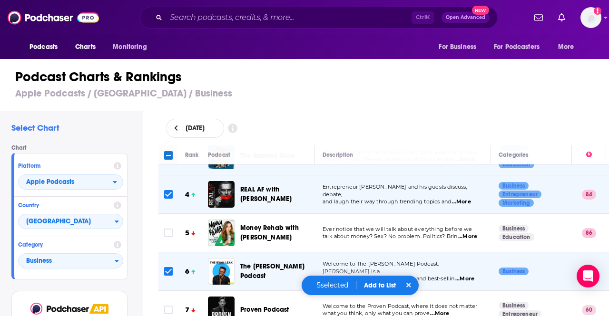
scroll to position [117, 0]
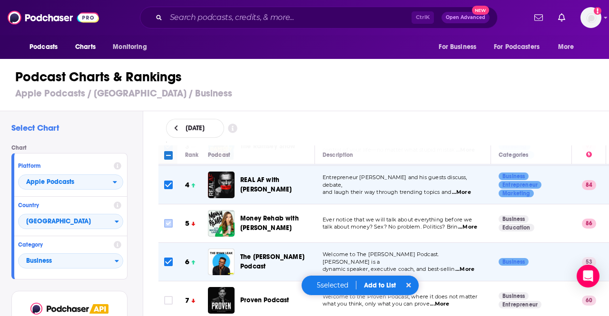
click at [172, 219] on icon "Toggle select row" at bounding box center [168, 223] width 9 height 9
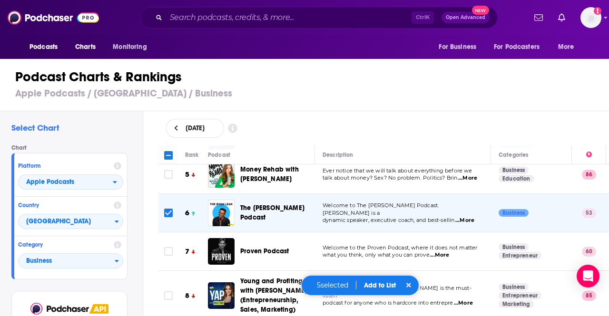
scroll to position [167, 0]
click at [171, 170] on input "Toggle select row" at bounding box center [168, 174] width 9 height 9
checkbox input "true"
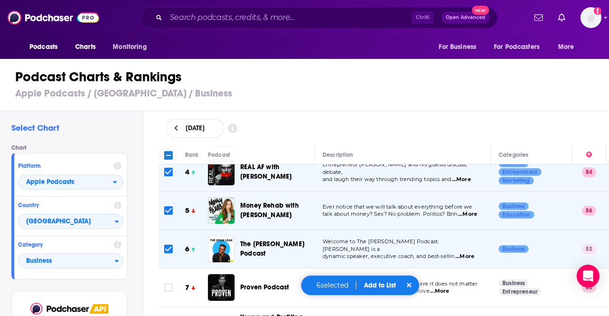
scroll to position [153, 0]
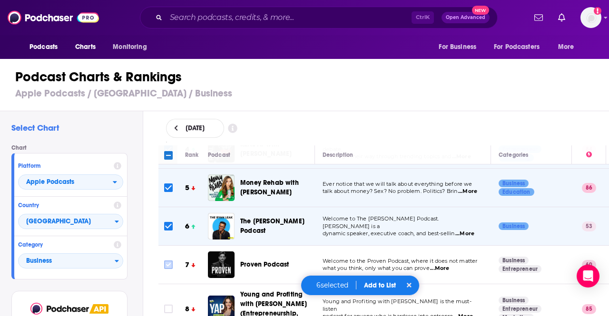
click at [170, 262] on input "Toggle select row" at bounding box center [168, 265] width 9 height 9
checkbox input "true"
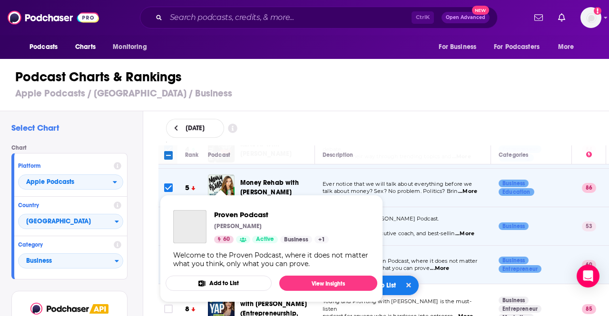
scroll to position [222, 0]
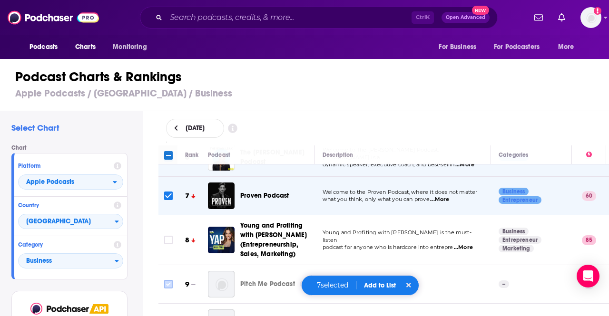
click at [168, 236] on input "Toggle select row" at bounding box center [168, 240] width 9 height 9
checkbox input "true"
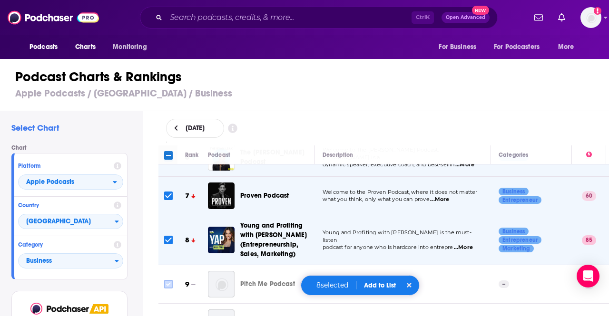
click at [169, 280] on input "Toggle select row" at bounding box center [168, 284] width 9 height 9
checkbox input "true"
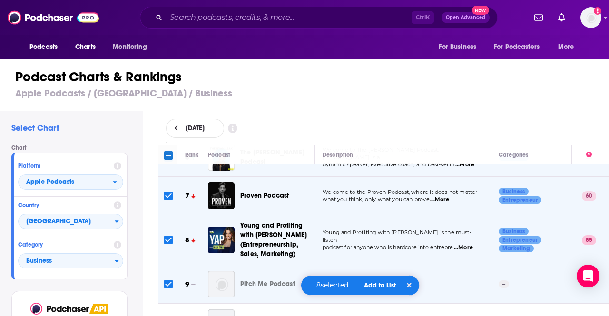
scroll to position [377, 0]
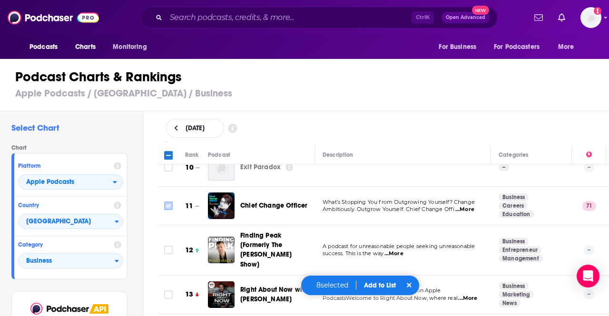
click at [166, 202] on input "Toggle select row" at bounding box center [168, 206] width 9 height 9
checkbox input "true"
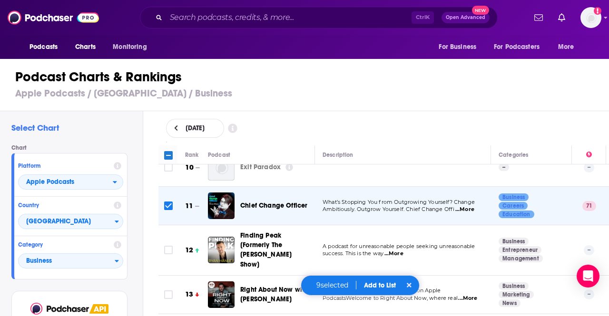
scroll to position [343, 0]
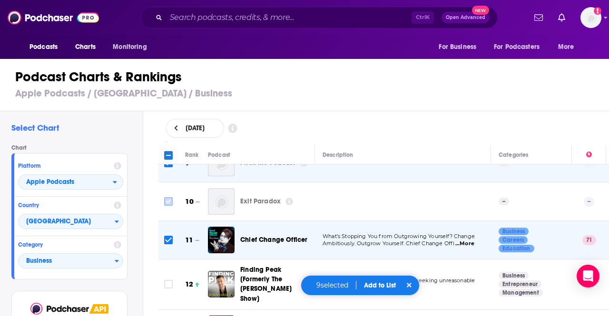
click at [167, 200] on input "Toggle select row" at bounding box center [168, 201] width 9 height 9
checkbox input "true"
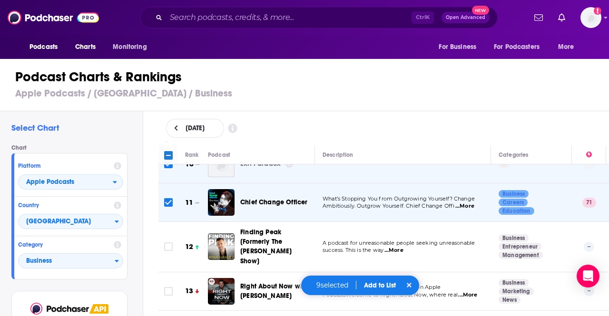
scroll to position [386, 0]
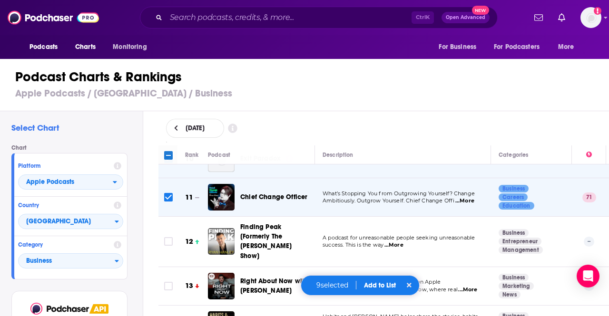
click at [174, 233] on td at bounding box center [167, 242] width 19 height 50
click at [163, 236] on icon "Toggle select row" at bounding box center [168, 241] width 11 height 11
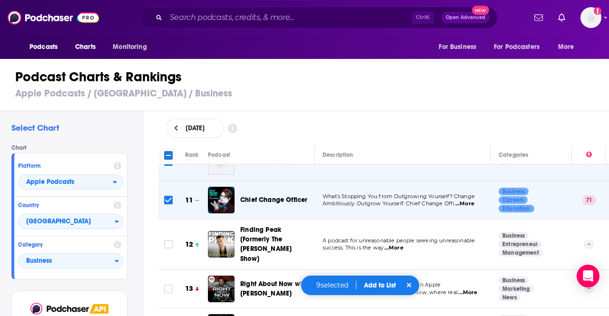
scroll to position [384, 0]
click at [168, 240] on input "Toggle select row" at bounding box center [168, 244] width 9 height 9
checkbox input "true"
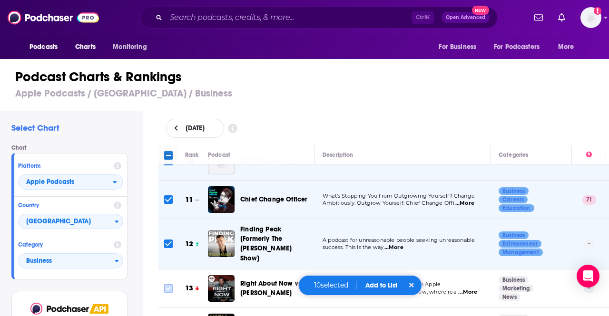
click at [171, 284] on input "Toggle select row" at bounding box center [168, 288] width 9 height 9
checkbox input "true"
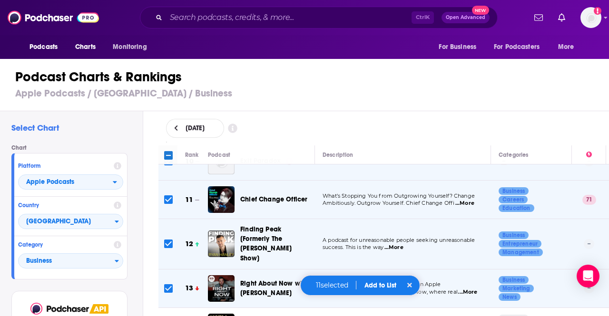
scroll to position [413, 0]
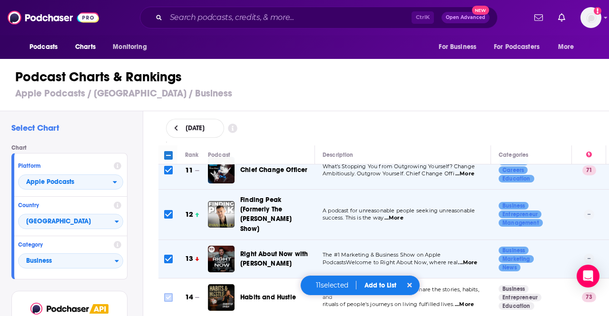
click at [168, 293] on input "Toggle select row" at bounding box center [168, 297] width 9 height 9
checkbox input "true"
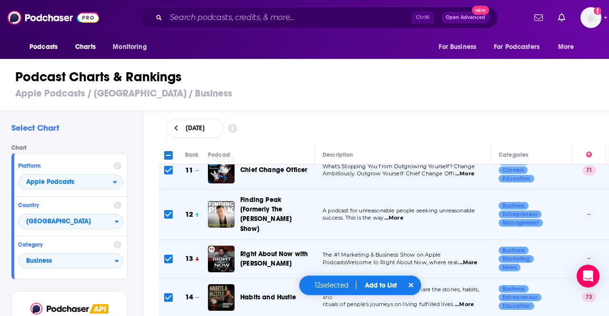
scroll to position [465, 0]
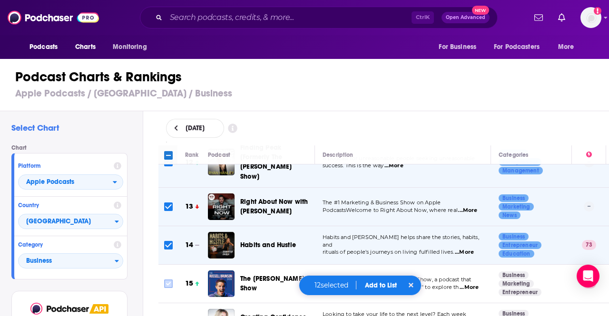
click at [168, 280] on input "Toggle select row" at bounding box center [168, 284] width 9 height 9
checkbox input "true"
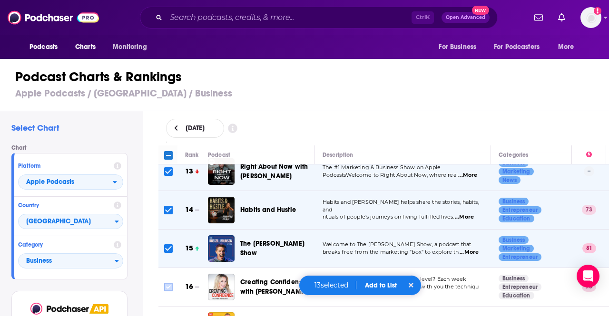
click at [168, 283] on input "Toggle select row" at bounding box center [168, 287] width 9 height 9
checkbox input "true"
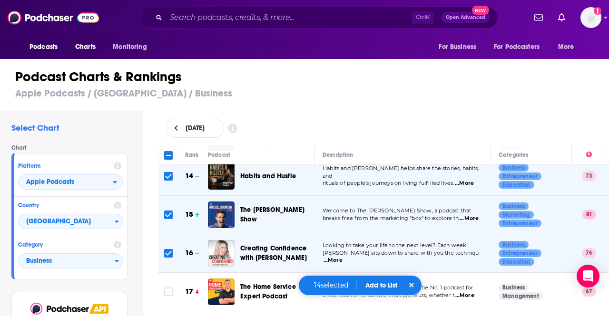
scroll to position [536, 0]
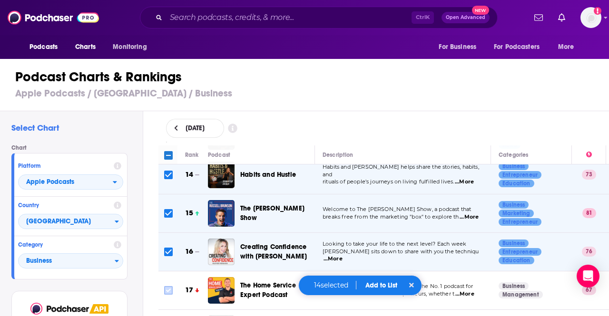
click at [168, 286] on input "Toggle select row" at bounding box center [168, 290] width 9 height 9
checkbox input "true"
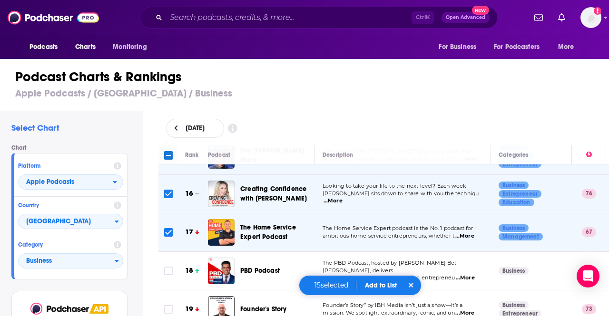
scroll to position [597, 0]
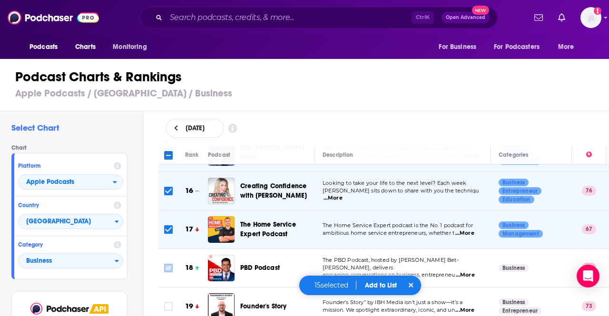
click at [168, 264] on input "Toggle select row" at bounding box center [168, 268] width 9 height 9
checkbox input "true"
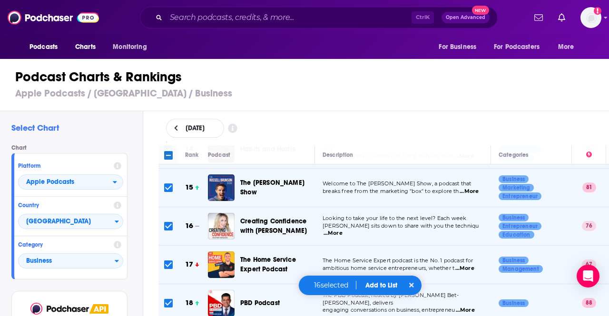
scroll to position [641, 0]
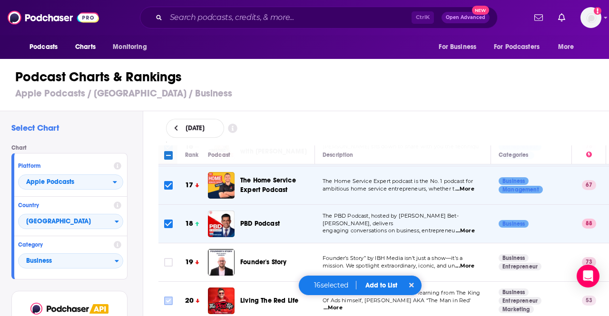
click at [169, 297] on input "Toggle select row" at bounding box center [168, 301] width 9 height 9
checkbox input "true"
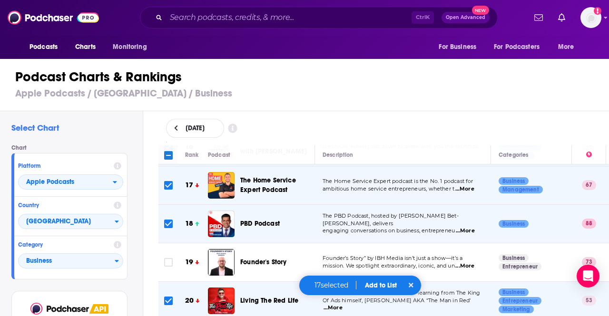
click at [169, 258] on input "Toggle select row" at bounding box center [168, 262] width 9 height 9
checkbox input "true"
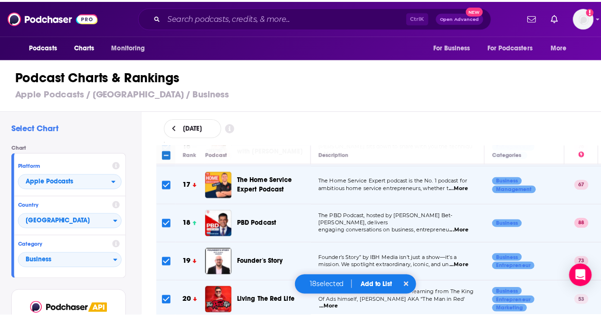
scroll to position [738, 0]
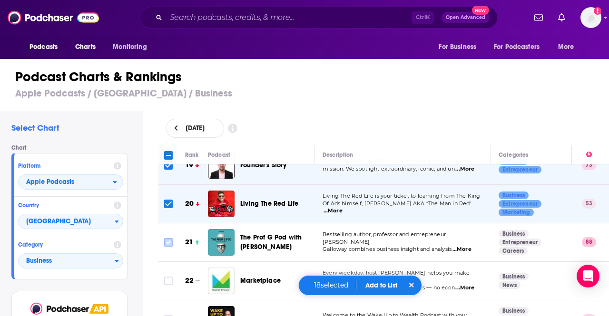
click at [170, 238] on input "Toggle select row" at bounding box center [168, 242] width 9 height 9
checkbox input "true"
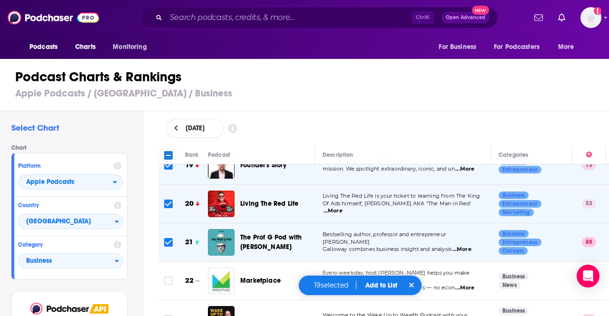
click at [168, 277] on input "Toggle select row" at bounding box center [168, 281] width 9 height 9
checkbox input "true"
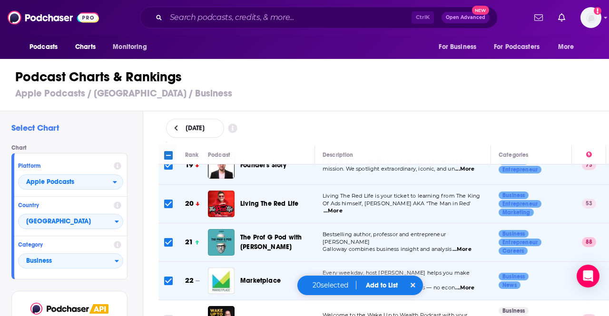
click at [390, 283] on button "Add to List" at bounding box center [381, 285] width 47 height 8
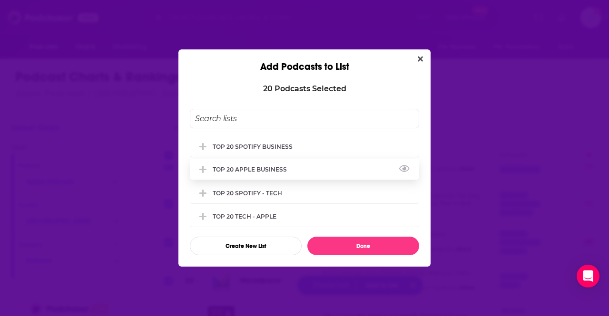
click at [241, 166] on div "TOP 20 APPLE BUSINESS" at bounding box center [253, 169] width 80 height 7
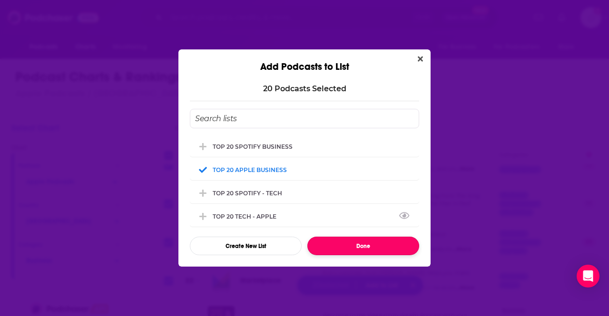
click at [348, 248] on button "Done" at bounding box center [363, 246] width 112 height 19
checkbox input "false"
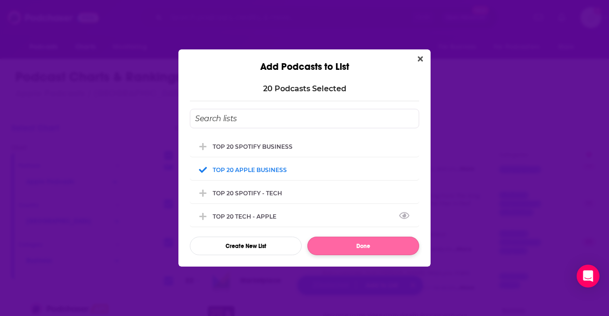
checkbox input "false"
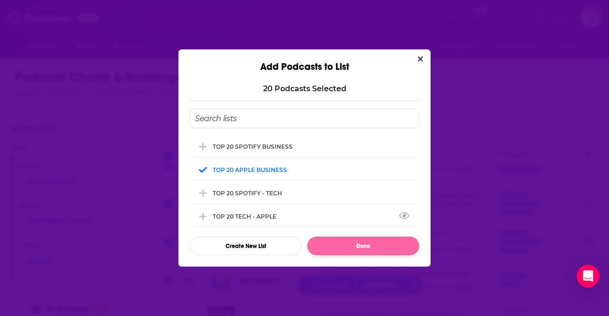
checkbox input "false"
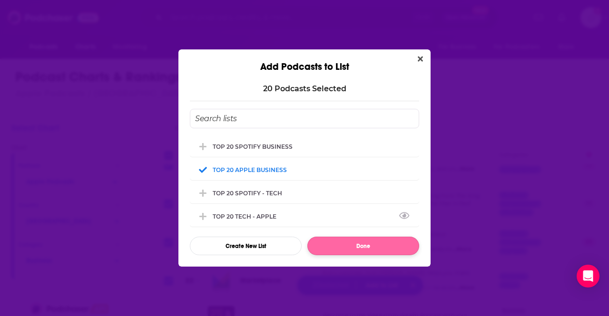
checkbox input "false"
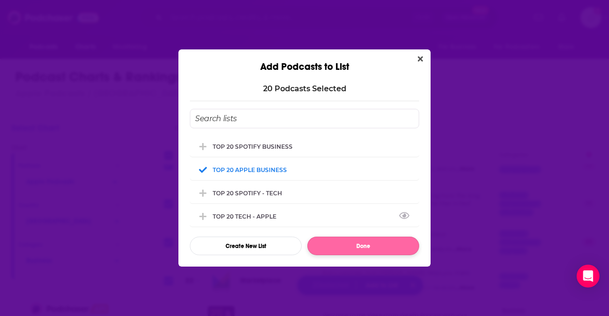
checkbox input "false"
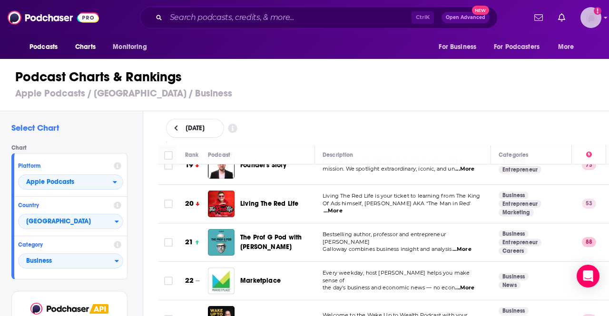
click at [589, 19] on img "Logged in as YiyanWang" at bounding box center [590, 17] width 21 height 21
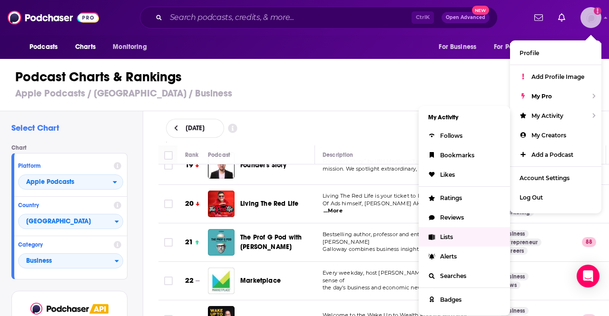
click at [464, 235] on link "Lists" at bounding box center [463, 236] width 91 height 19
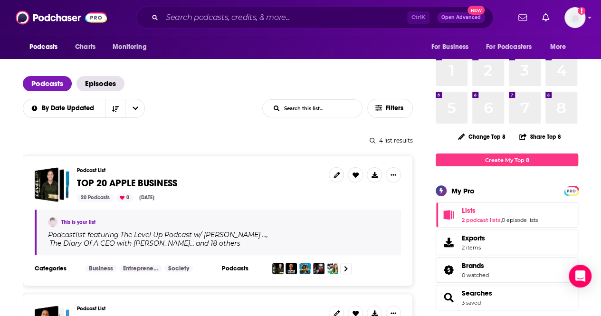
scroll to position [44, 0]
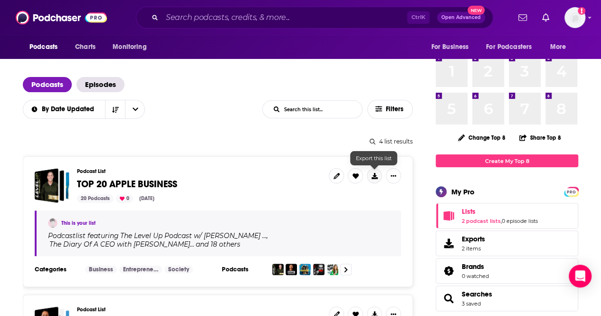
click at [377, 174] on icon at bounding box center [375, 176] width 6 height 6
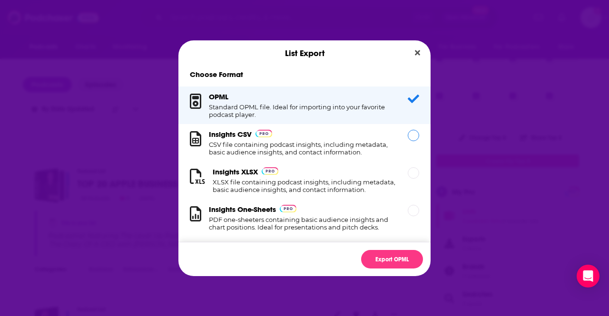
click at [271, 155] on h1 "CSV file containing podcast insights, including metadata, basic audience insigh…" at bounding box center [302, 148] width 187 height 15
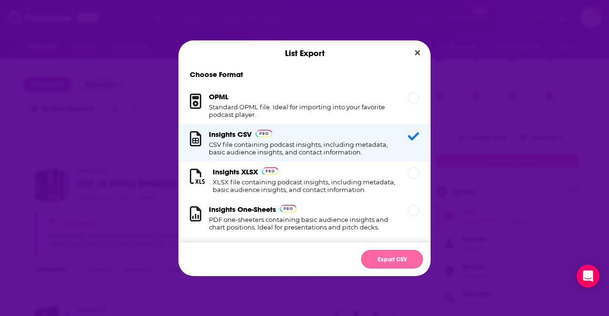
click at [376, 254] on button "Export CSV" at bounding box center [392, 259] width 62 height 19
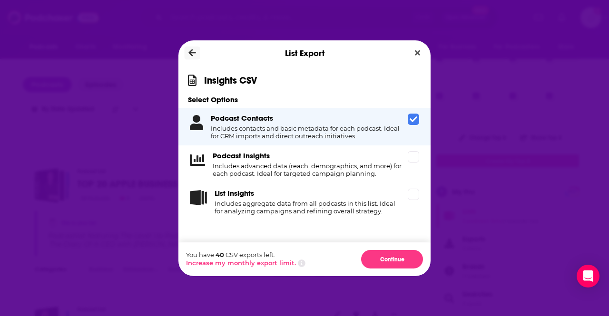
click at [194, 58] on button "Dialog" at bounding box center [192, 53] width 16 height 13
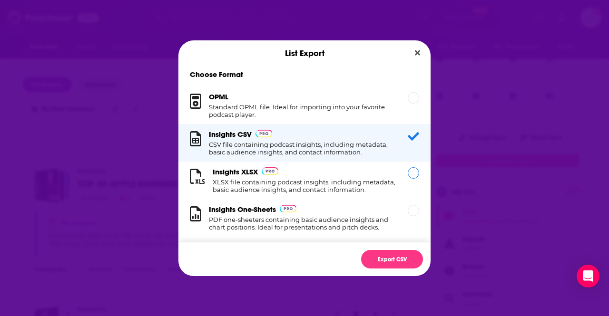
click at [279, 193] on h1 "XLSX file containing podcast insights, including metadata, basic audience insig…" at bounding box center [305, 185] width 184 height 15
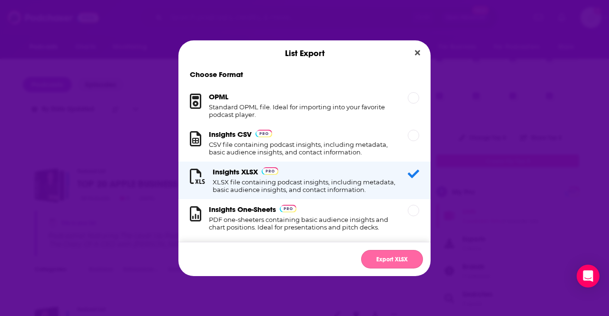
click at [382, 259] on button "Export XLSX" at bounding box center [392, 259] width 62 height 19
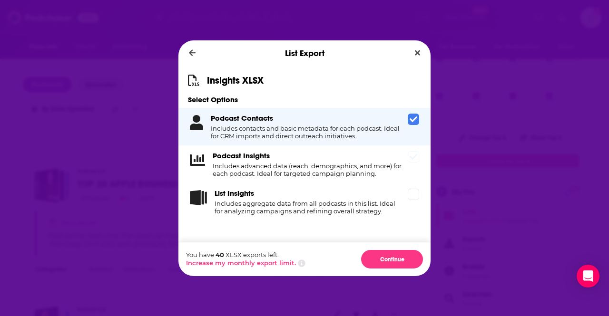
click at [328, 169] on h4 "Includes advanced data (reach, demographics, and more) for each podcast. Ideal …" at bounding box center [308, 169] width 191 height 15
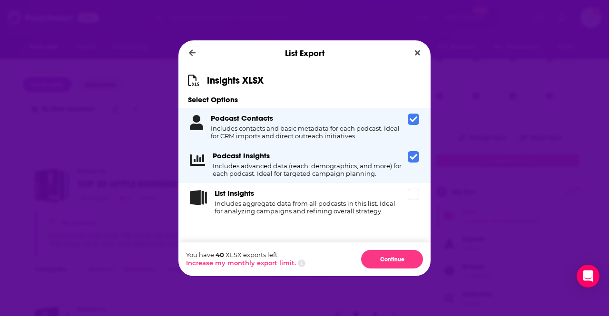
click at [387, 247] on div "You have 40 XLSX exports left. Increase my monthly export limit. Continue" at bounding box center [304, 259] width 252 height 34
click at [391, 255] on button "Continue" at bounding box center [392, 259] width 62 height 19
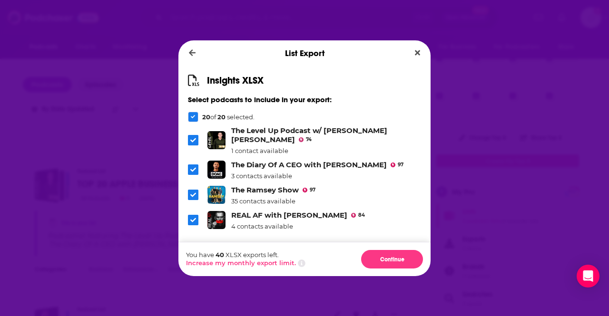
drag, startPoint x: 391, startPoint y: 255, endPoint x: 393, endPoint y: 271, distance: 15.3
click at [393, 271] on div "You have 40 XLSX exports left. Increase my monthly export limit. Continue" at bounding box center [304, 259] width 252 height 34
click at [378, 263] on button "Continue" at bounding box center [392, 259] width 62 height 19
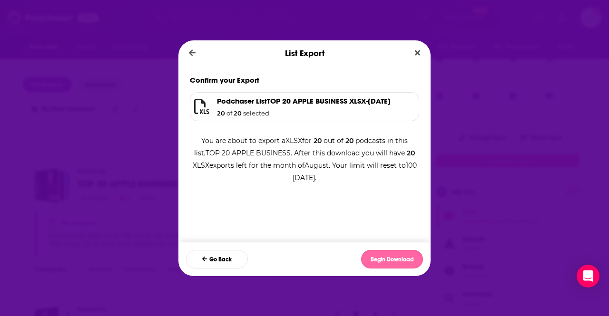
click at [378, 263] on button "Begin Download" at bounding box center [392, 259] width 62 height 19
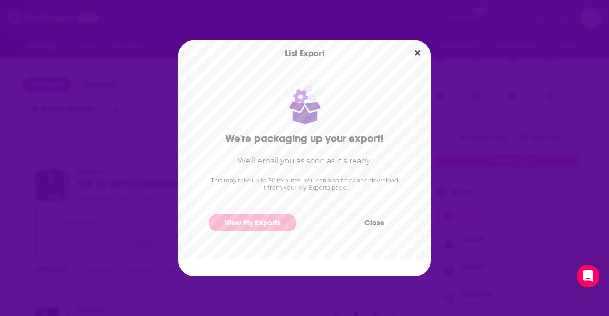
click at [242, 225] on link "View My Exports" at bounding box center [252, 223] width 87 height 18
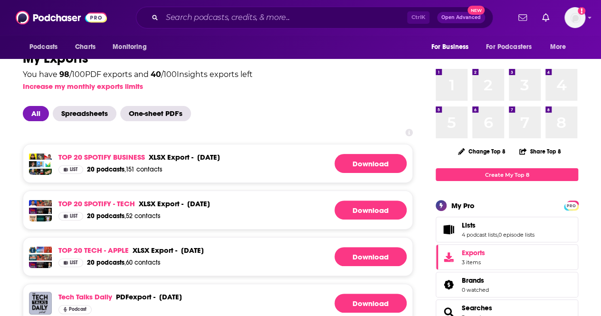
scroll to position [29, 0]
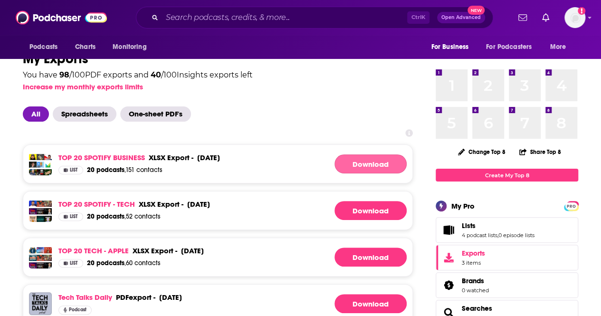
click at [358, 165] on link "Download" at bounding box center [371, 164] width 72 height 19
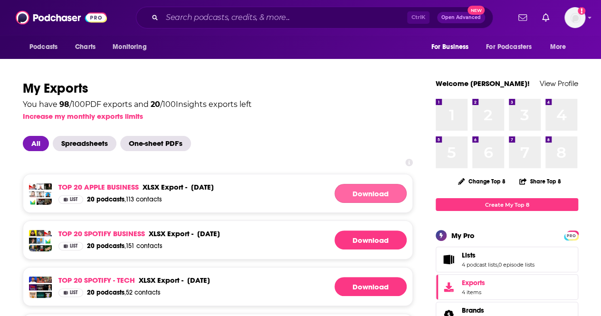
click at [385, 195] on link "Download" at bounding box center [371, 193] width 72 height 19
